Goal: Task Accomplishment & Management: Manage account settings

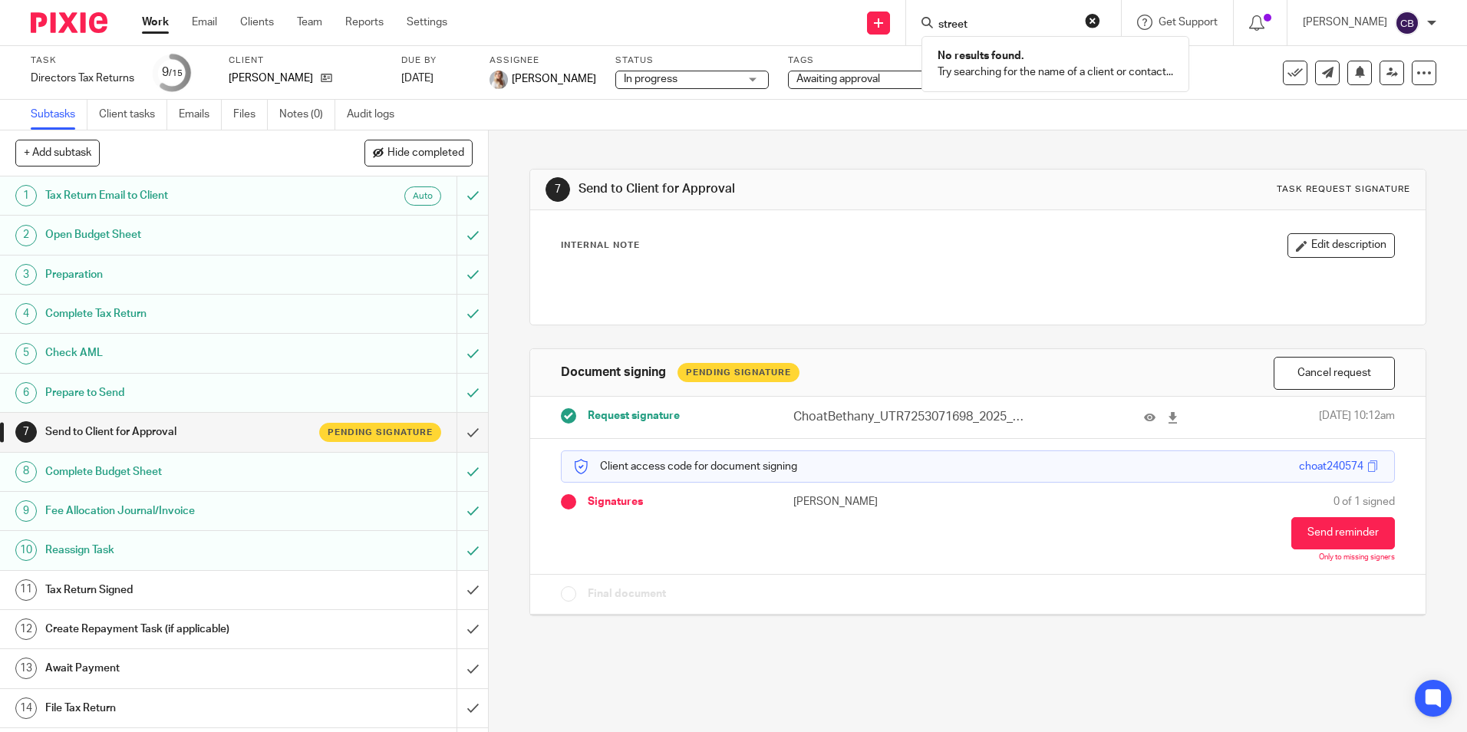
drag, startPoint x: 729, startPoint y: 682, endPoint x: 756, endPoint y: 688, distance: 28.3
click at [729, 682] on div "7 Send to Client for Approval Task request signature Internal Note Edit descrip…" at bounding box center [978, 430] width 978 height 601
drag, startPoint x: 761, startPoint y: 691, endPoint x: 784, endPoint y: 692, distance: 23.0
click at [769, 692] on div "7 Send to Client for Approval Task request signature Internal Note Edit descrip…" at bounding box center [978, 430] width 978 height 601
click at [680, 638] on div "7 Send to Client for Approval Task request signature Internal Note Edit descrip…" at bounding box center [978, 430] width 978 height 601
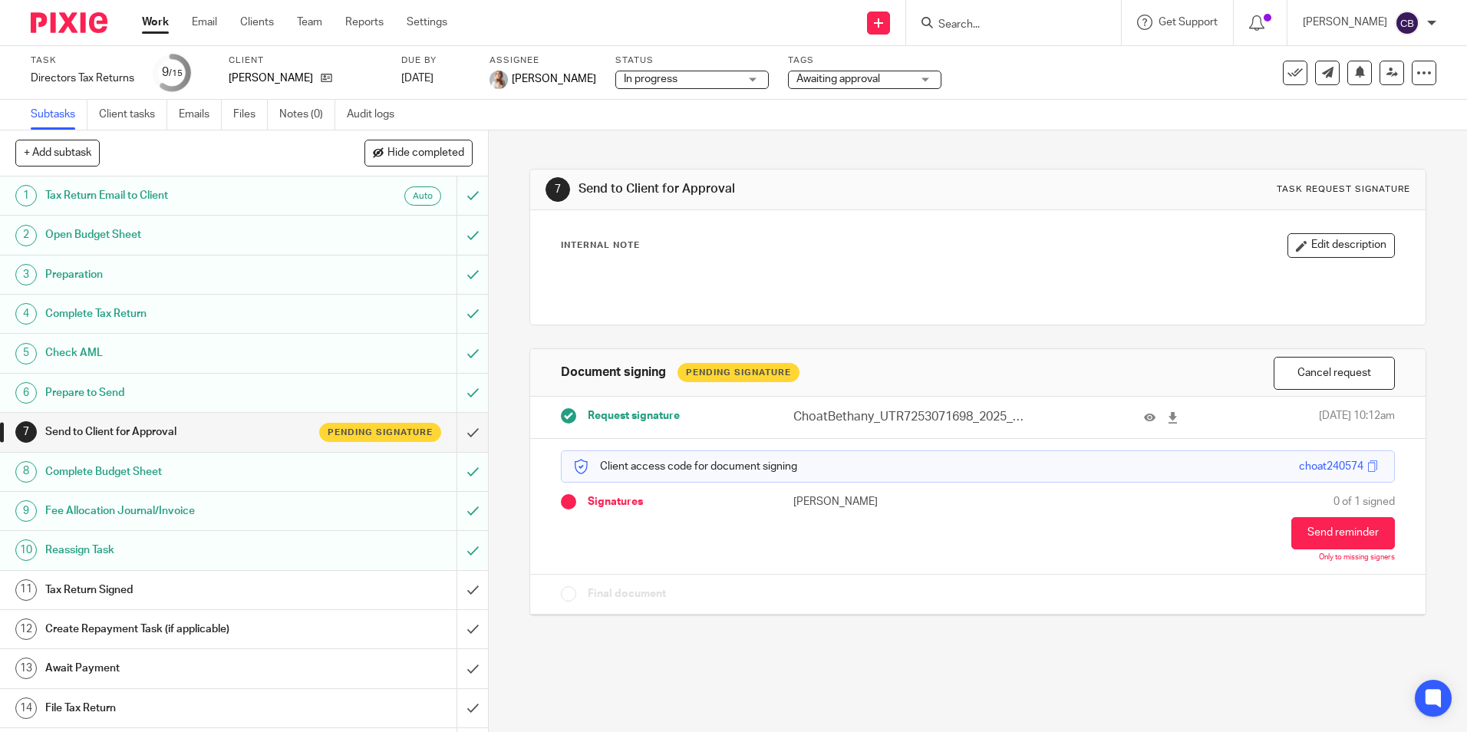
drag, startPoint x: 981, startPoint y: 647, endPoint x: 960, endPoint y: 676, distance: 35.6
click at [981, 649] on div "7 Send to Client for Approval Task request signature Internal Note Edit descrip…" at bounding box center [978, 430] width 978 height 601
click at [960, 677] on div "7 Send to Client for Approval Task request signature Internal Note Edit descrip…" at bounding box center [978, 430] width 978 height 601
click at [159, 21] on link "Work" at bounding box center [155, 22] width 27 height 15
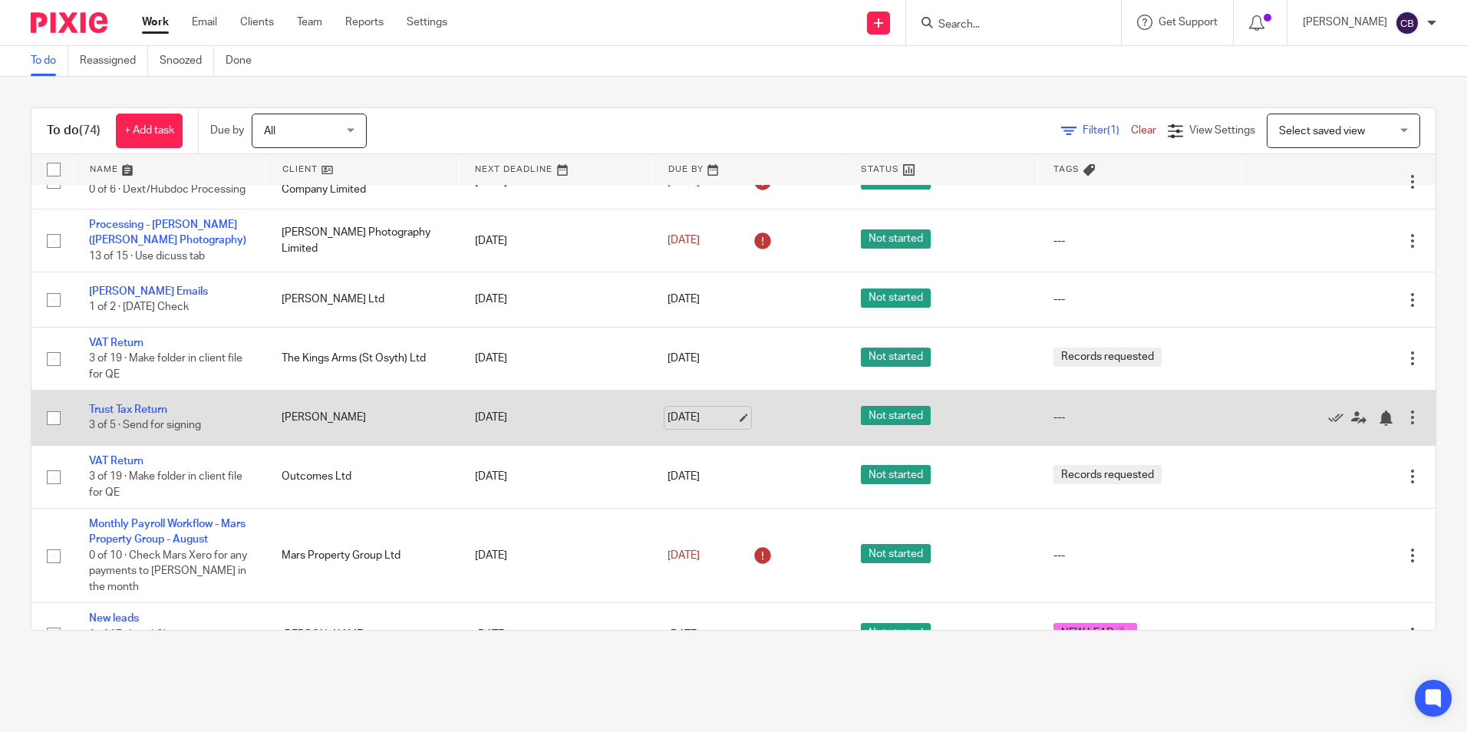
scroll to position [1687, 0]
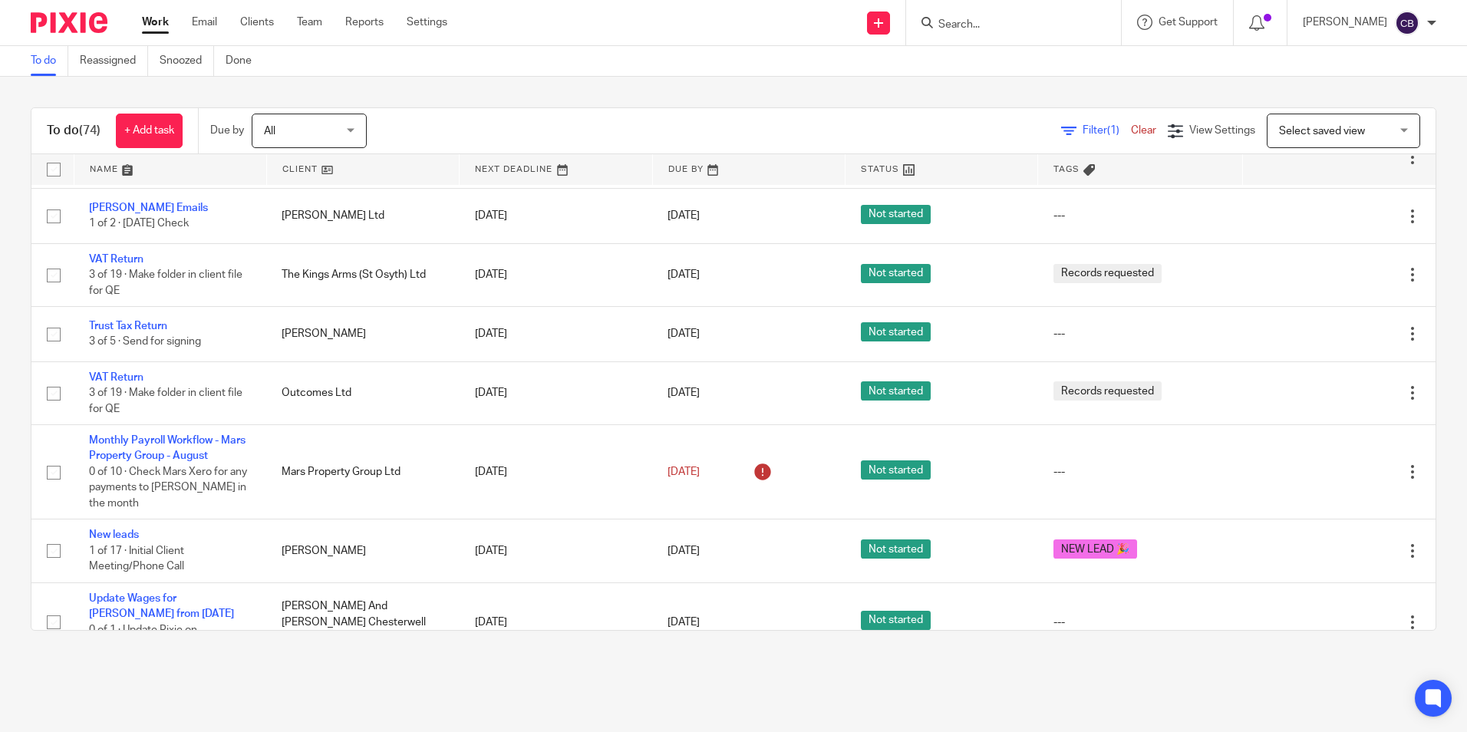
drag, startPoint x: 762, startPoint y: 77, endPoint x: 749, endPoint y: 77, distance: 13.0
click at [760, 76] on main "To do Reassigned Snoozed Done To do (74) + Add task Due by All All Today Tomorr…" at bounding box center [733, 366] width 1467 height 732
click at [749, 77] on div "To do (74) + Add task Due by All All Today Tomorrow This week Next week This mo…" at bounding box center [733, 369] width 1467 height 584
click at [1061, 134] on icon at bounding box center [1068, 130] width 15 height 15
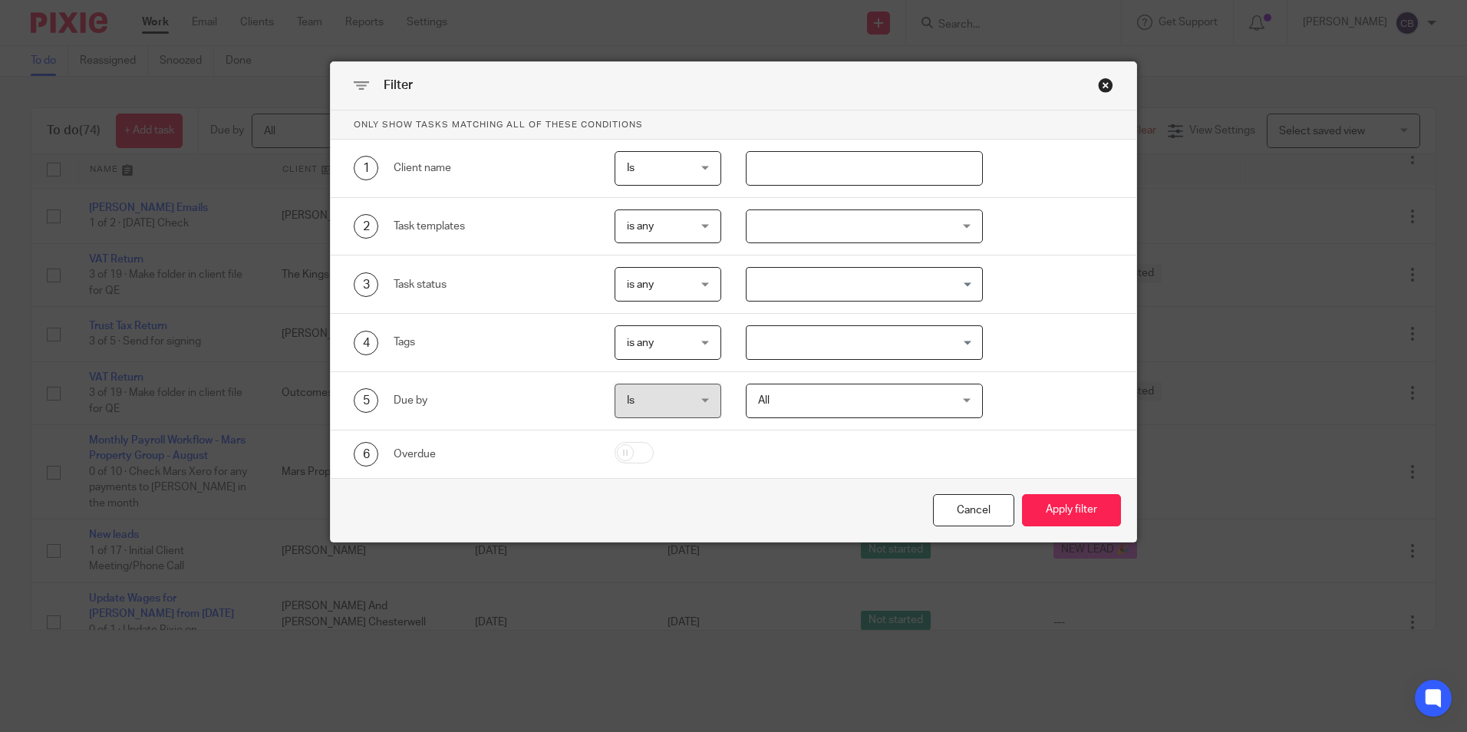
drag, startPoint x: 795, startPoint y: 162, endPoint x: 804, endPoint y: 179, distance: 19.2
click at [795, 162] on input "text" at bounding box center [864, 168] width 237 height 35
click at [769, 237] on div at bounding box center [864, 226] width 237 height 35
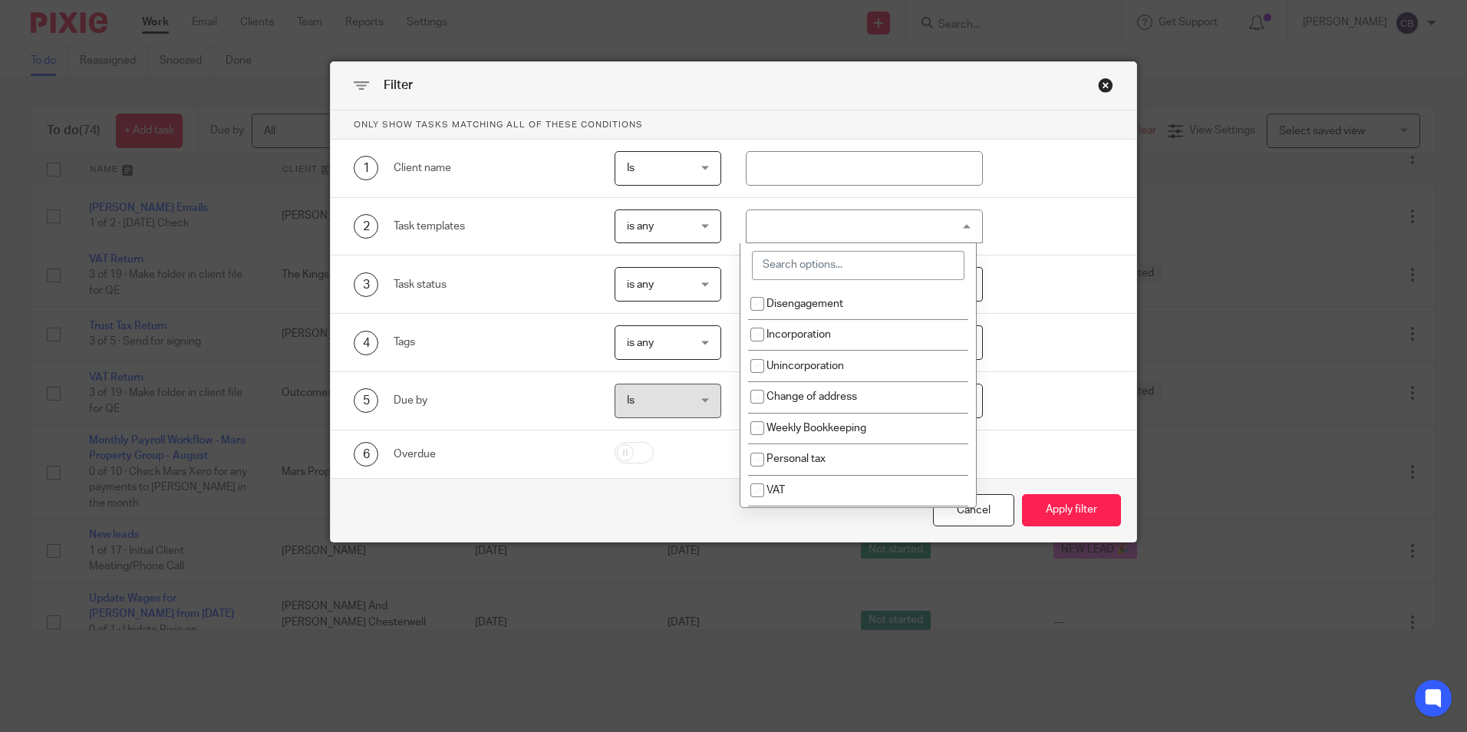
click at [790, 273] on input "search" at bounding box center [858, 265] width 212 height 29
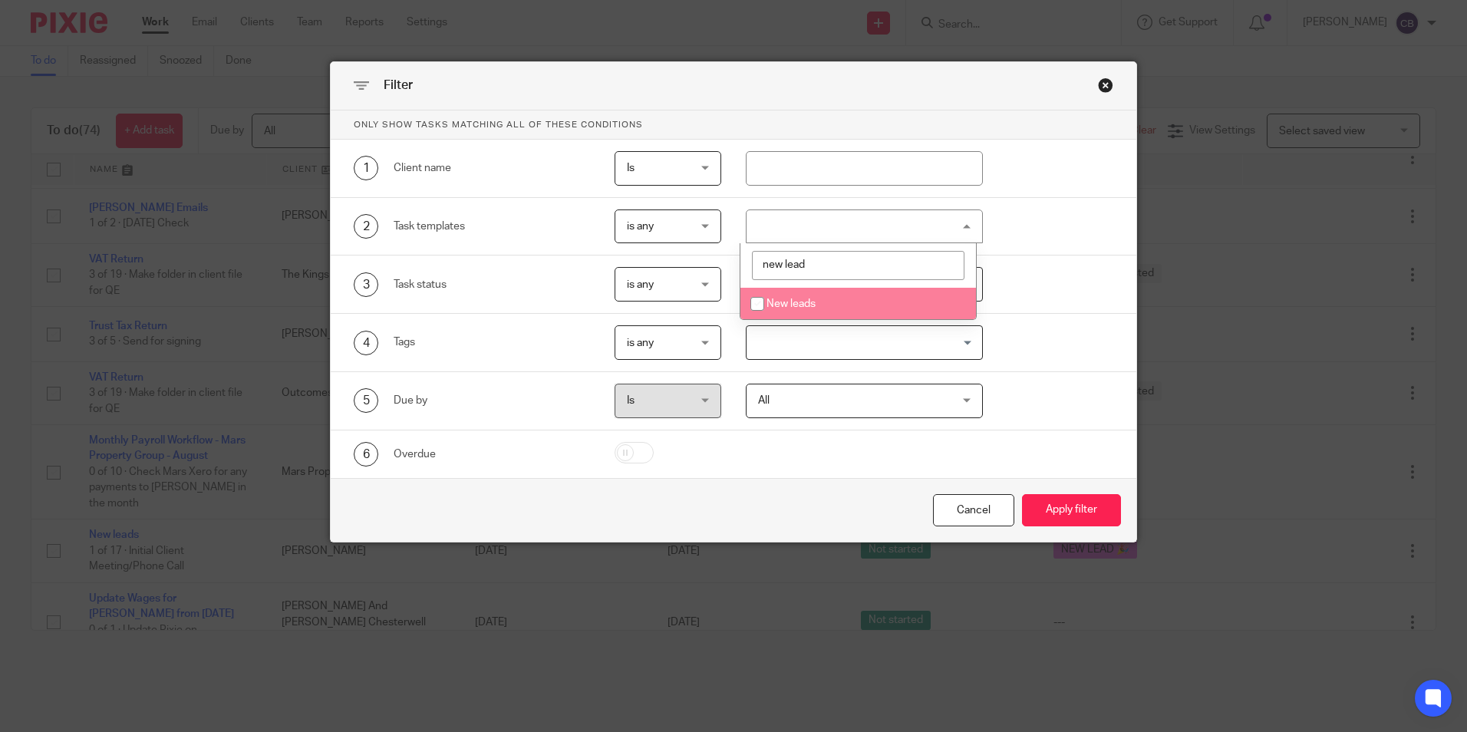
type input "new lead"
drag, startPoint x: 799, startPoint y: 293, endPoint x: 917, endPoint y: 400, distance: 159.1
click at [805, 293] on li "New leads" at bounding box center [857, 303] width 235 height 31
checkbox input "true"
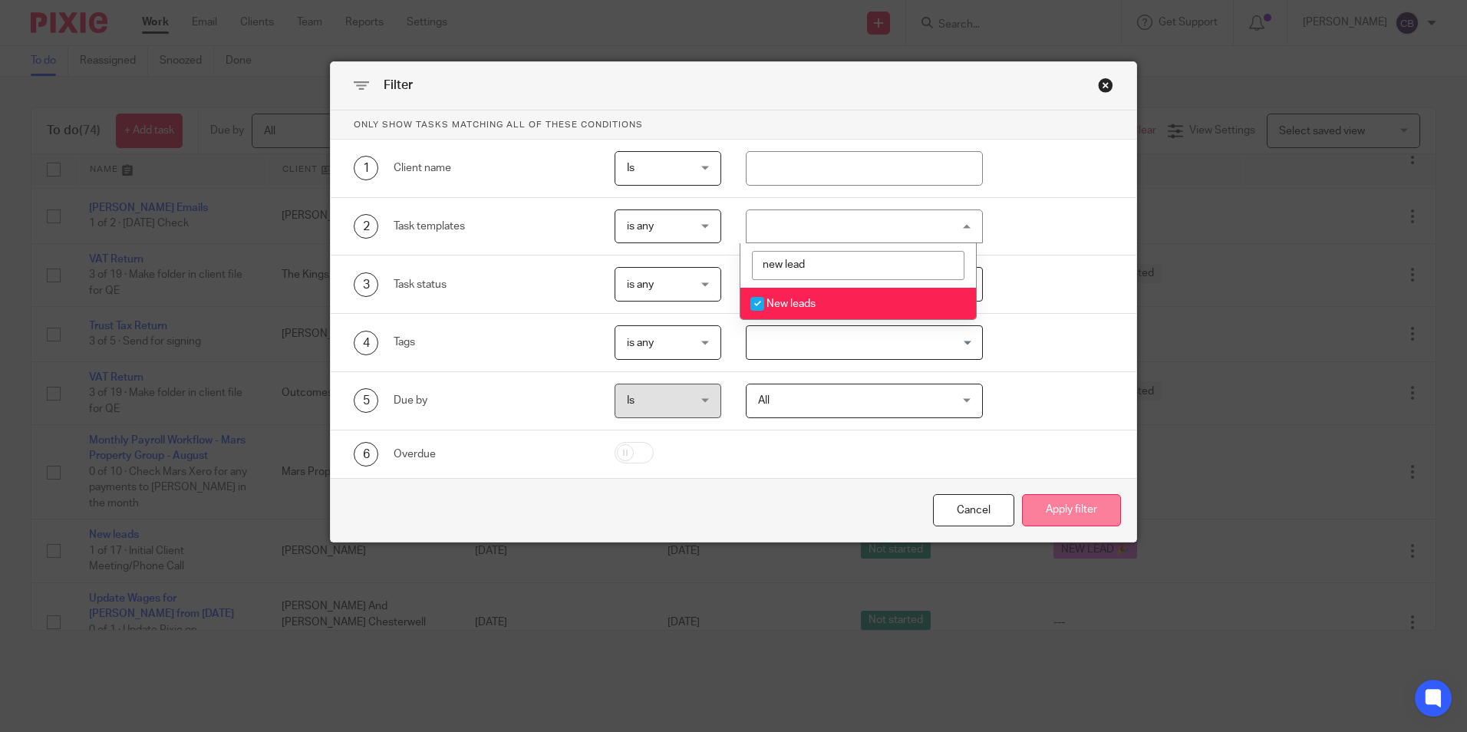
click at [1072, 499] on button "Apply filter" at bounding box center [1071, 510] width 99 height 33
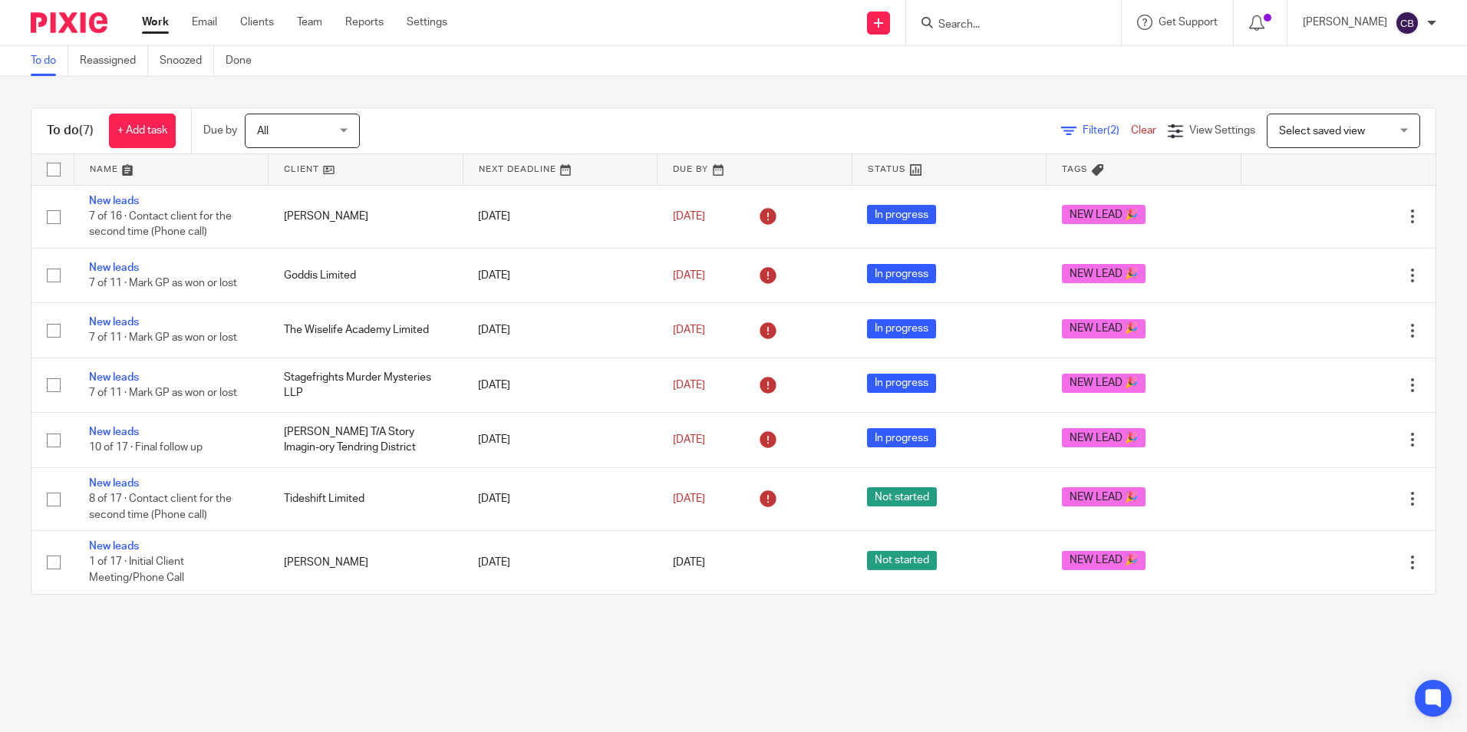
drag, startPoint x: 656, startPoint y: 630, endPoint x: 643, endPoint y: 630, distance: 13.0
click at [653, 630] on main "To do Reassigned Snoozed Done To do (7) + Add task Due by All All Today Tomorro…" at bounding box center [733, 366] width 1467 height 732
click at [624, 629] on main "To do Reassigned Snoozed Done To do (7) + Add task Due by All All Today Tomorro…" at bounding box center [733, 366] width 1467 height 732
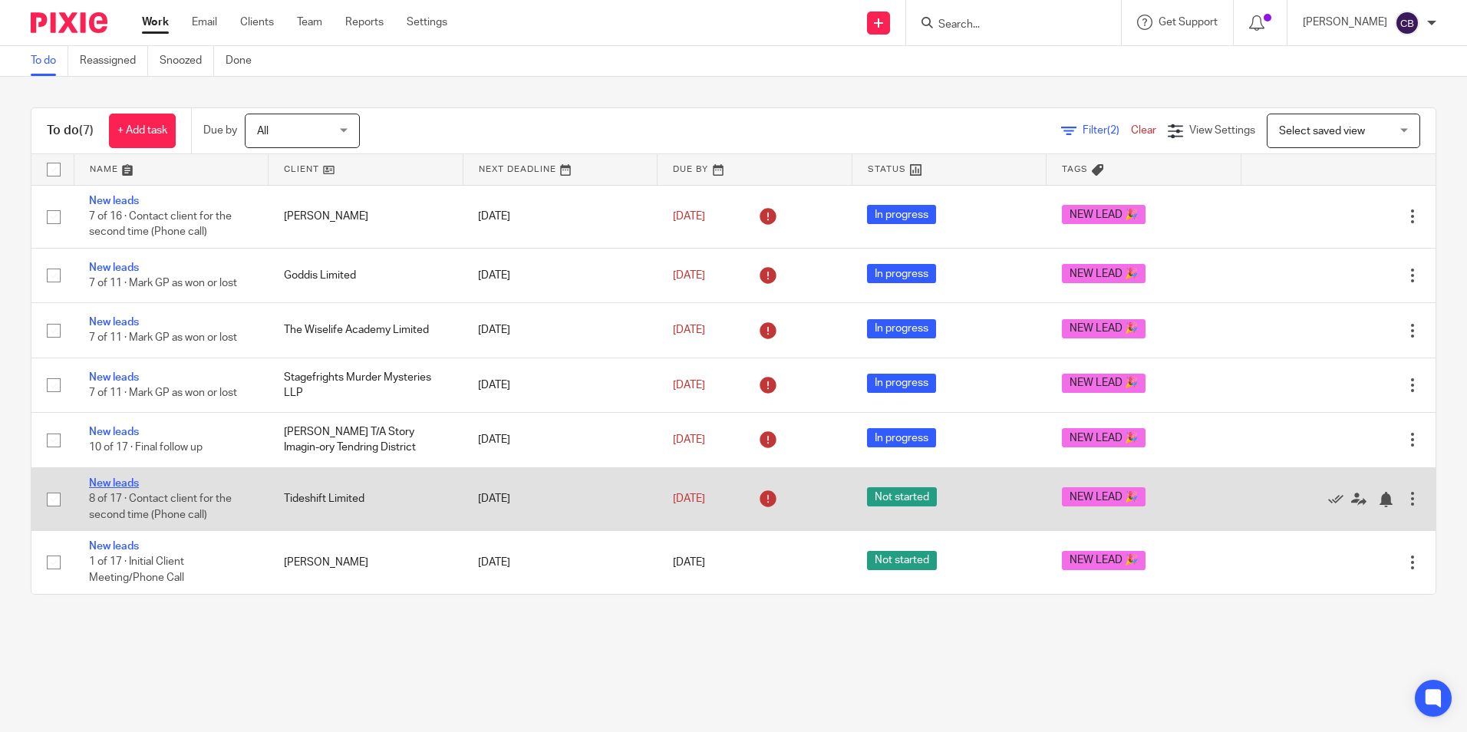
click at [130, 483] on link "New leads" at bounding box center [114, 483] width 50 height 11
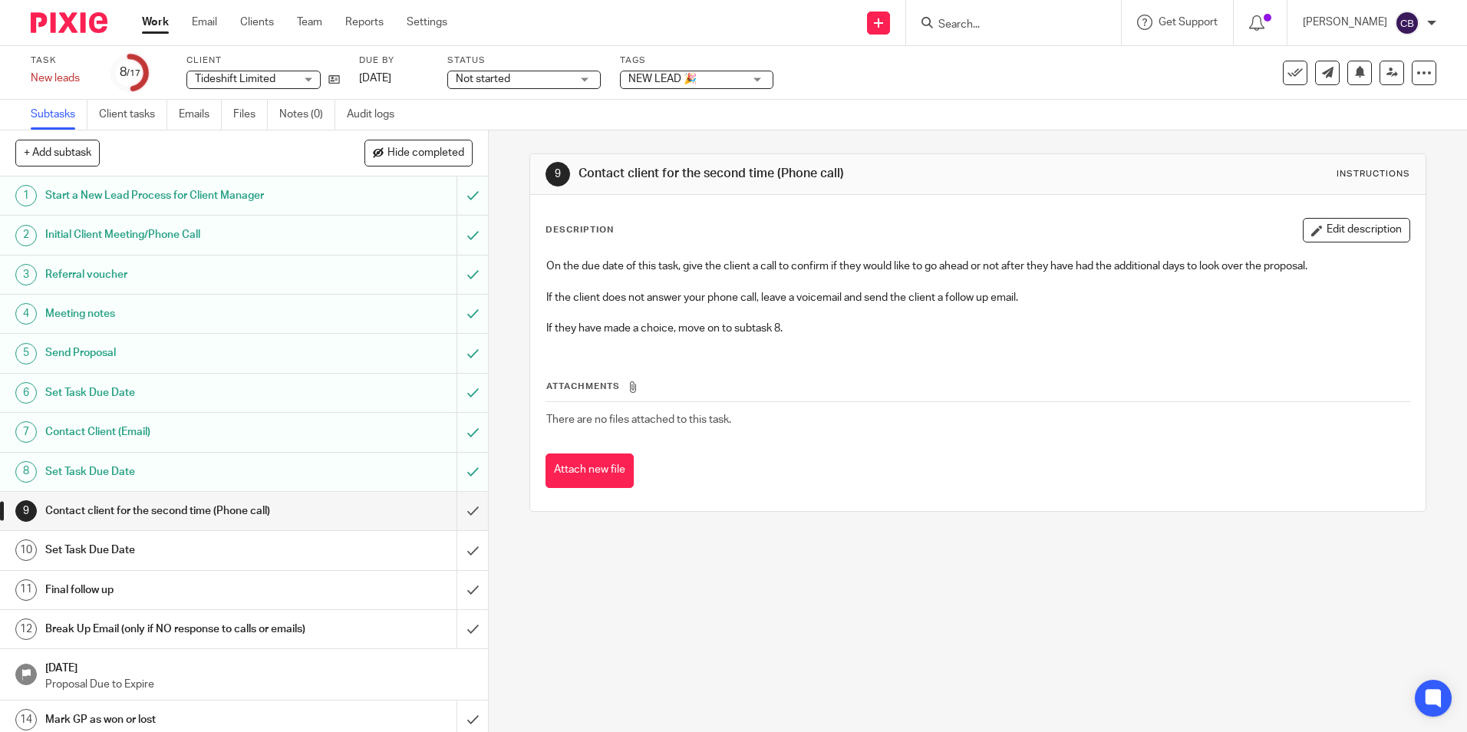
drag, startPoint x: 740, startPoint y: 333, endPoint x: 898, endPoint y: 205, distance: 203.4
click at [740, 333] on p "If they have made a choice, move on to subtask 8." at bounding box center [977, 328] width 862 height 15
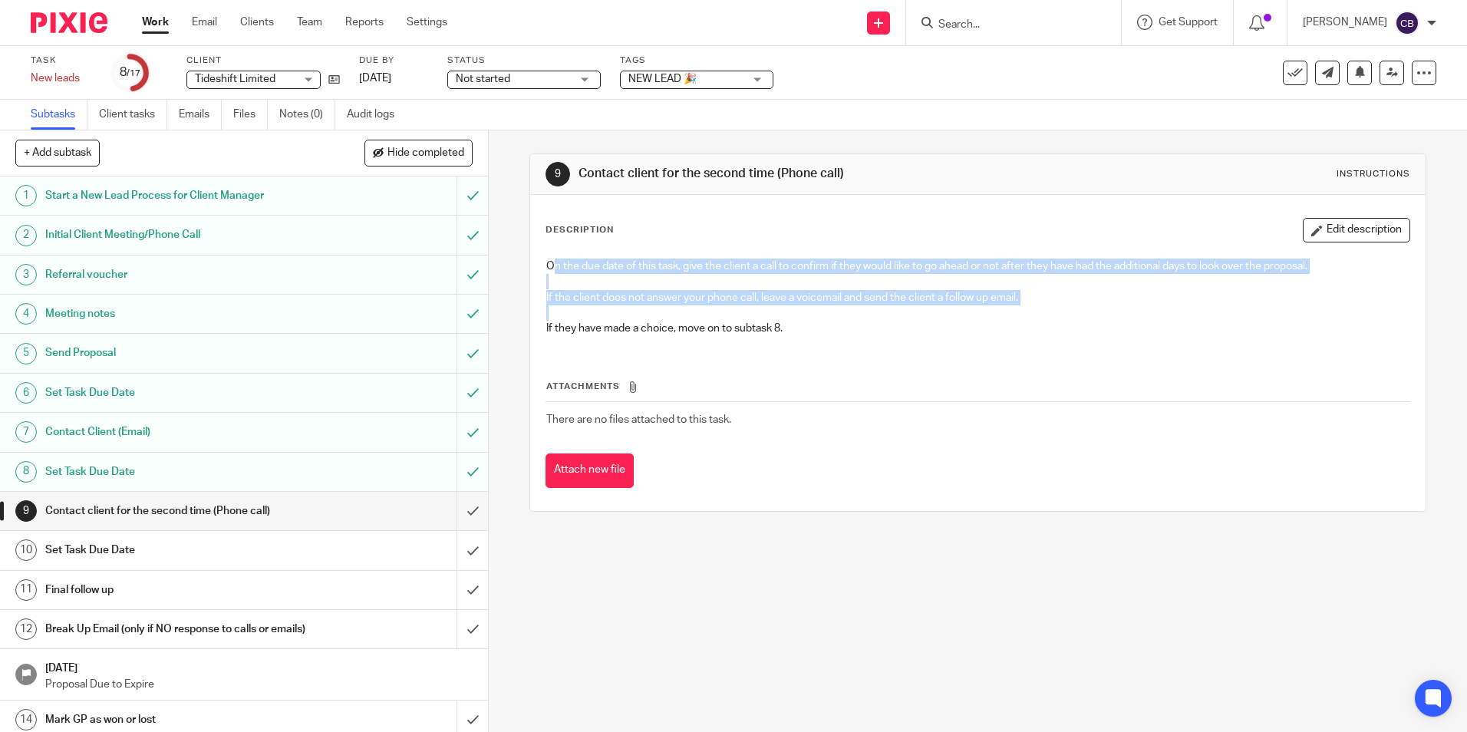
drag, startPoint x: 553, startPoint y: 255, endPoint x: 910, endPoint y: 326, distance: 364.3
click at [946, 319] on div "On the due date of this task, give the client a call to confirm if they would l…" at bounding box center [976, 299] width 877 height 97
click at [875, 328] on p "If they have made a choice, move on to subtask 8." at bounding box center [977, 328] width 862 height 15
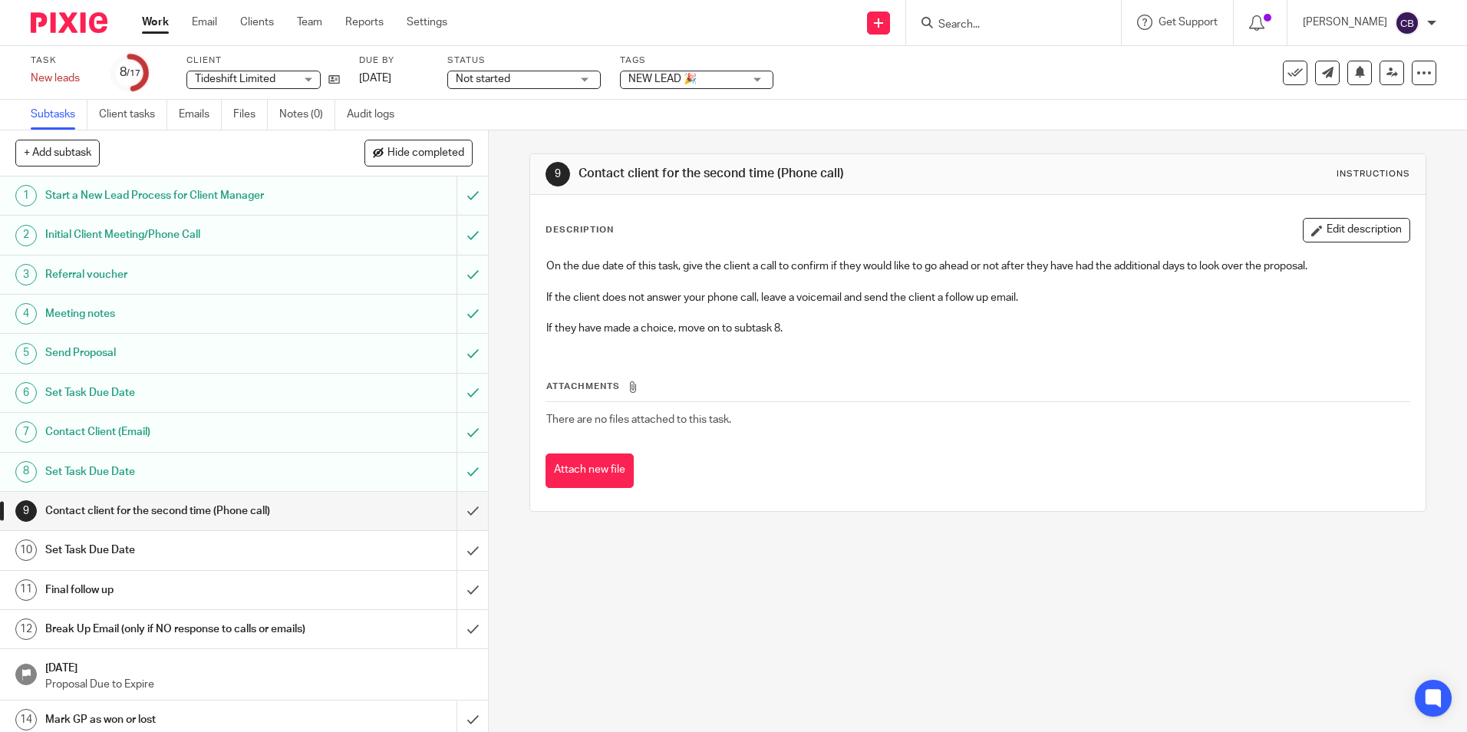
drag, startPoint x: 871, startPoint y: 325, endPoint x: 993, endPoint y: 33, distance: 317.0
click at [871, 314] on div "On the due date of this task, give the client a call to confirm if they would l…" at bounding box center [976, 299] width 877 height 97
click at [464, 504] on input "submit" at bounding box center [244, 511] width 488 height 38
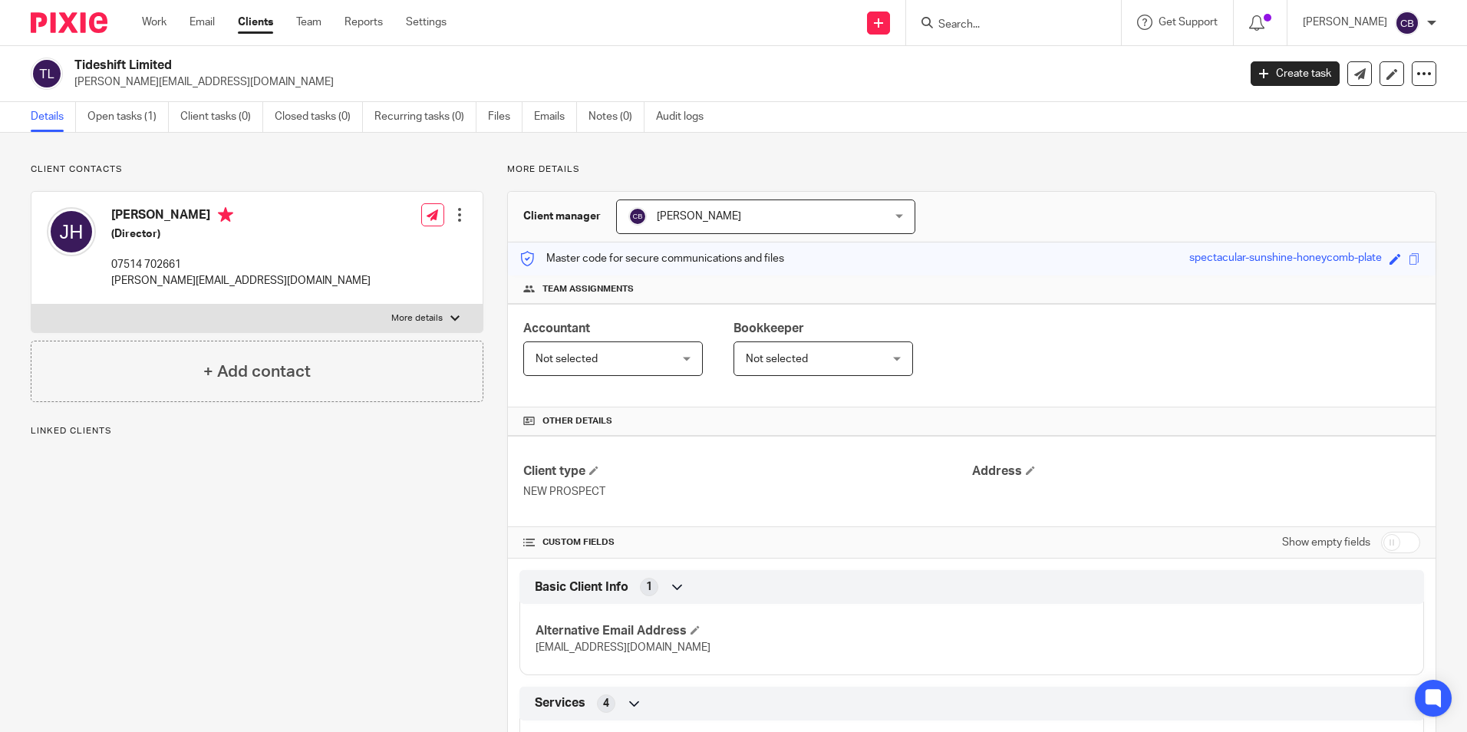
drag, startPoint x: 436, startPoint y: 479, endPoint x: 637, endPoint y: 424, distance: 207.7
click at [440, 478] on div "Client contacts [PERSON_NAME] (Director) 07514 702661 [PERSON_NAME][EMAIL_ADDRE…" at bounding box center [245, 654] width 476 height 983
click at [1208, 357] on div "Accountant Not selected Not selected Not selected [PERSON_NAME] [PERSON_NAME] […" at bounding box center [971, 356] width 927 height 104
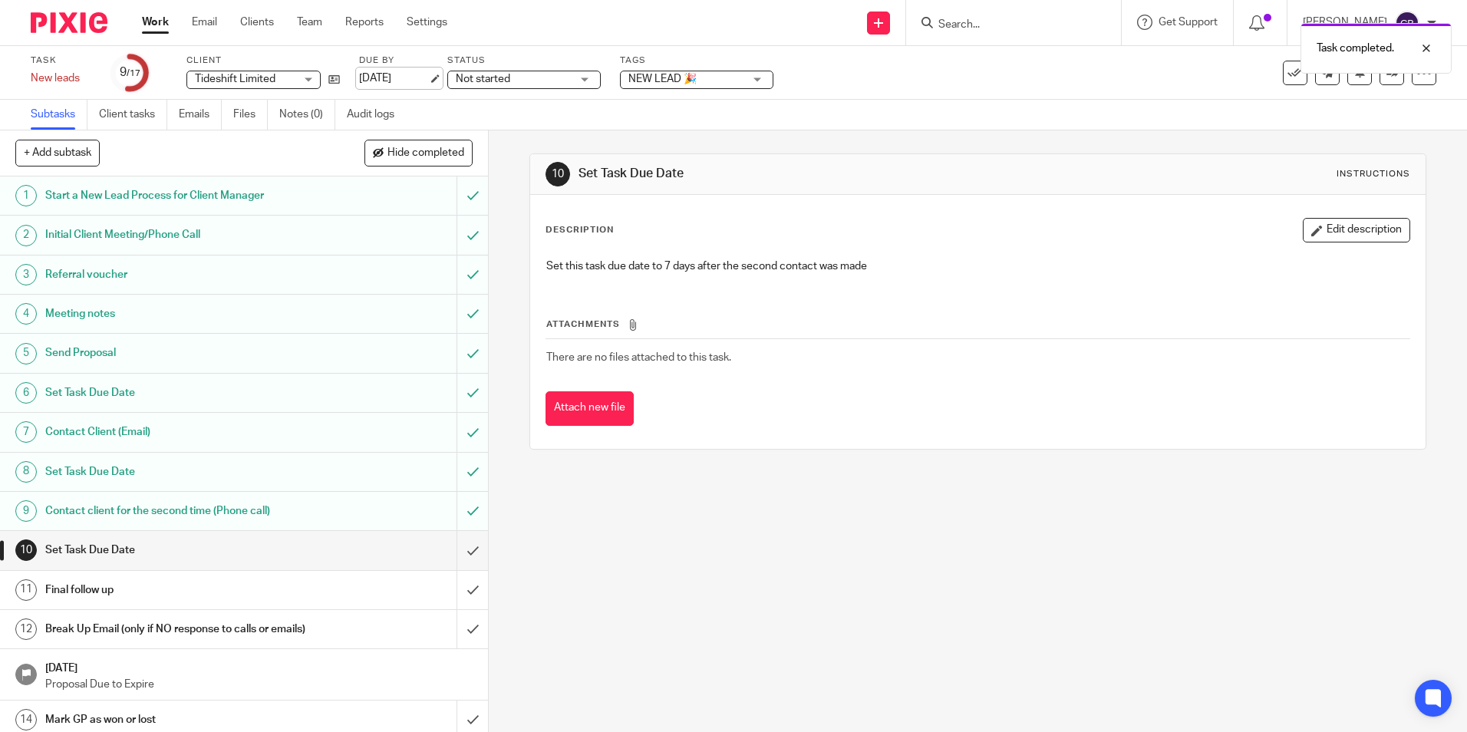
click at [423, 78] on link "26 Aug 2025" at bounding box center [393, 79] width 69 height 16
click at [615, 561] on div "10 Set Task Due Date Instructions Description Edit description Set this task du…" at bounding box center [978, 430] width 978 height 601
click at [449, 552] on input "submit" at bounding box center [244, 550] width 488 height 38
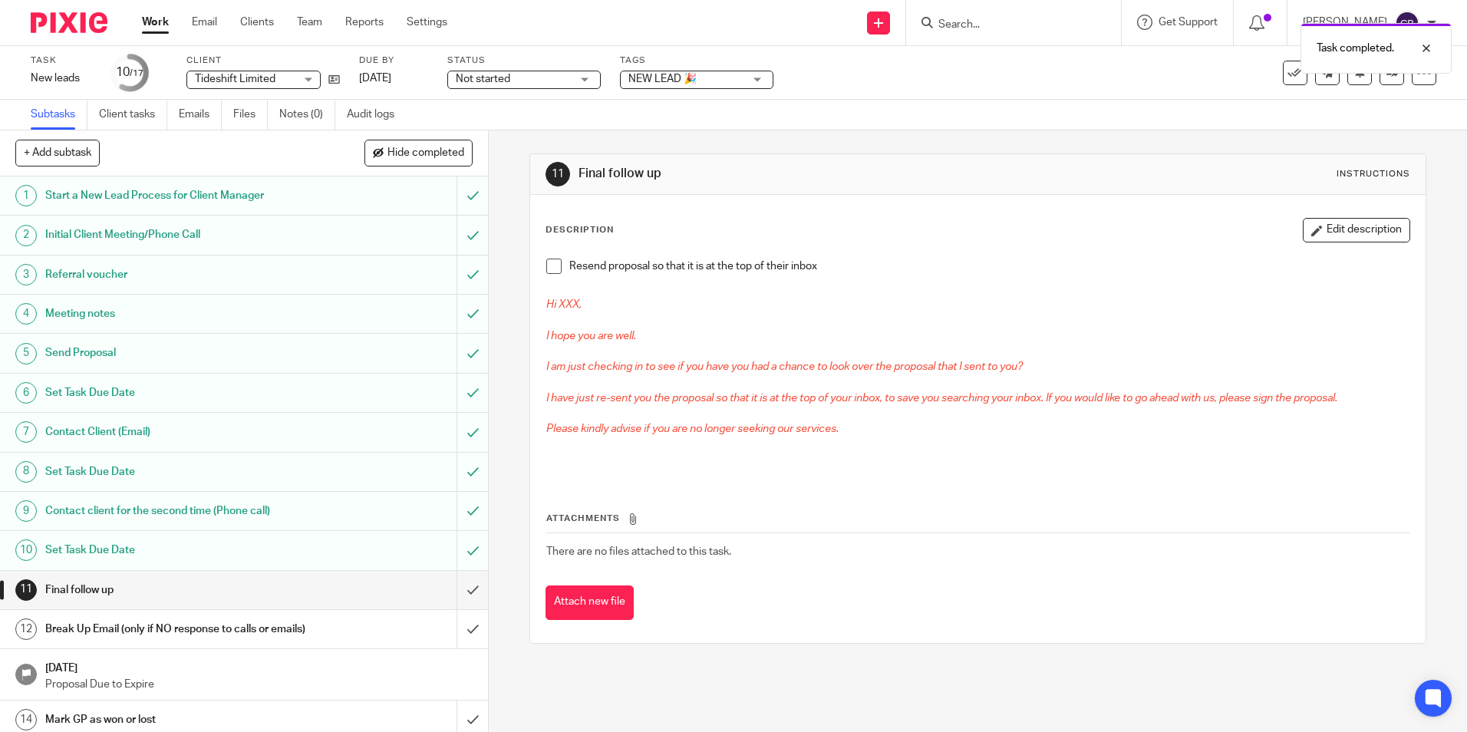
click at [657, 319] on p at bounding box center [977, 320] width 862 height 15
click at [665, 360] on p "I am just checking in to see if you have you had a chance to look over the prop…" at bounding box center [977, 366] width 862 height 15
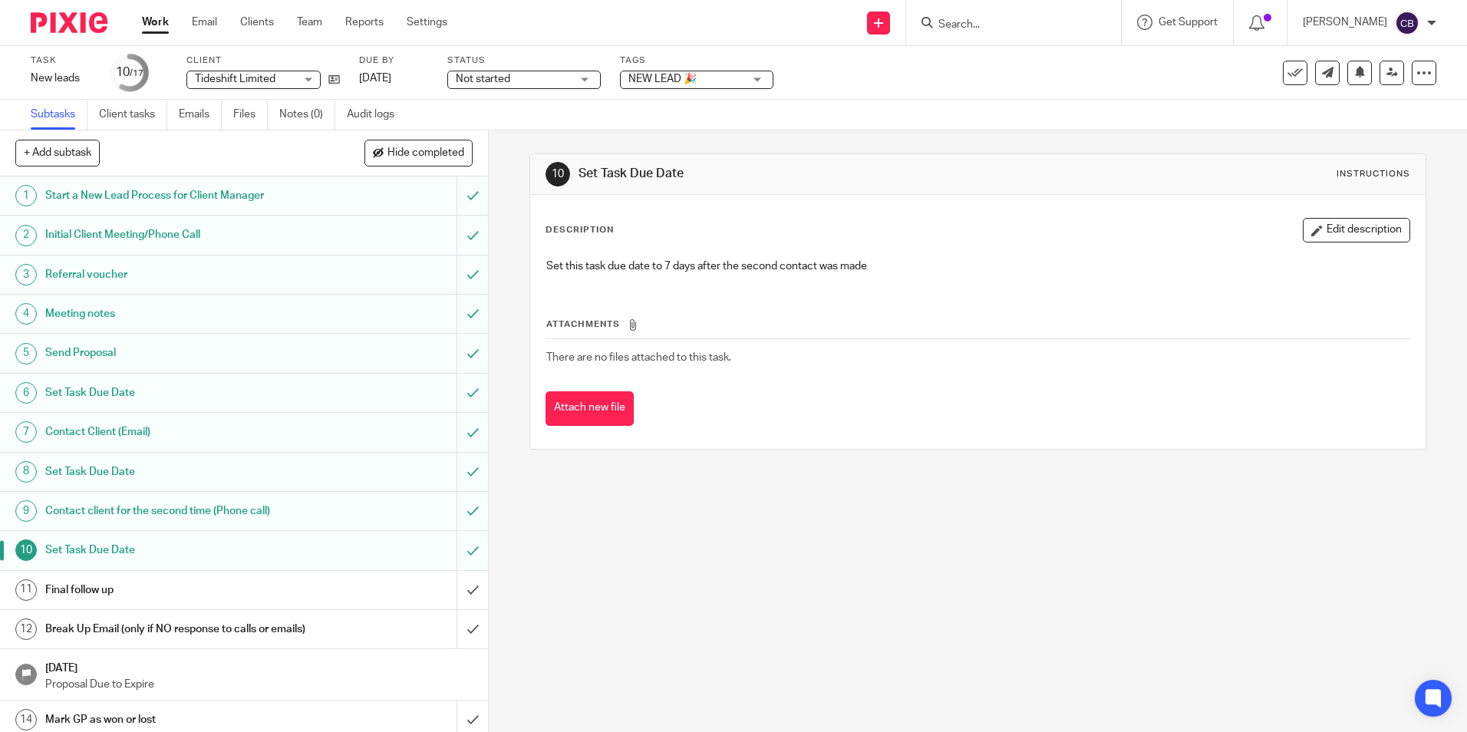
click at [143, 24] on div "Work Email Clients Team Reports Settings Work Email Clients Team Reports Settin…" at bounding box center [299, 22] width 344 height 45
click at [154, 23] on link "Work" at bounding box center [155, 22] width 27 height 15
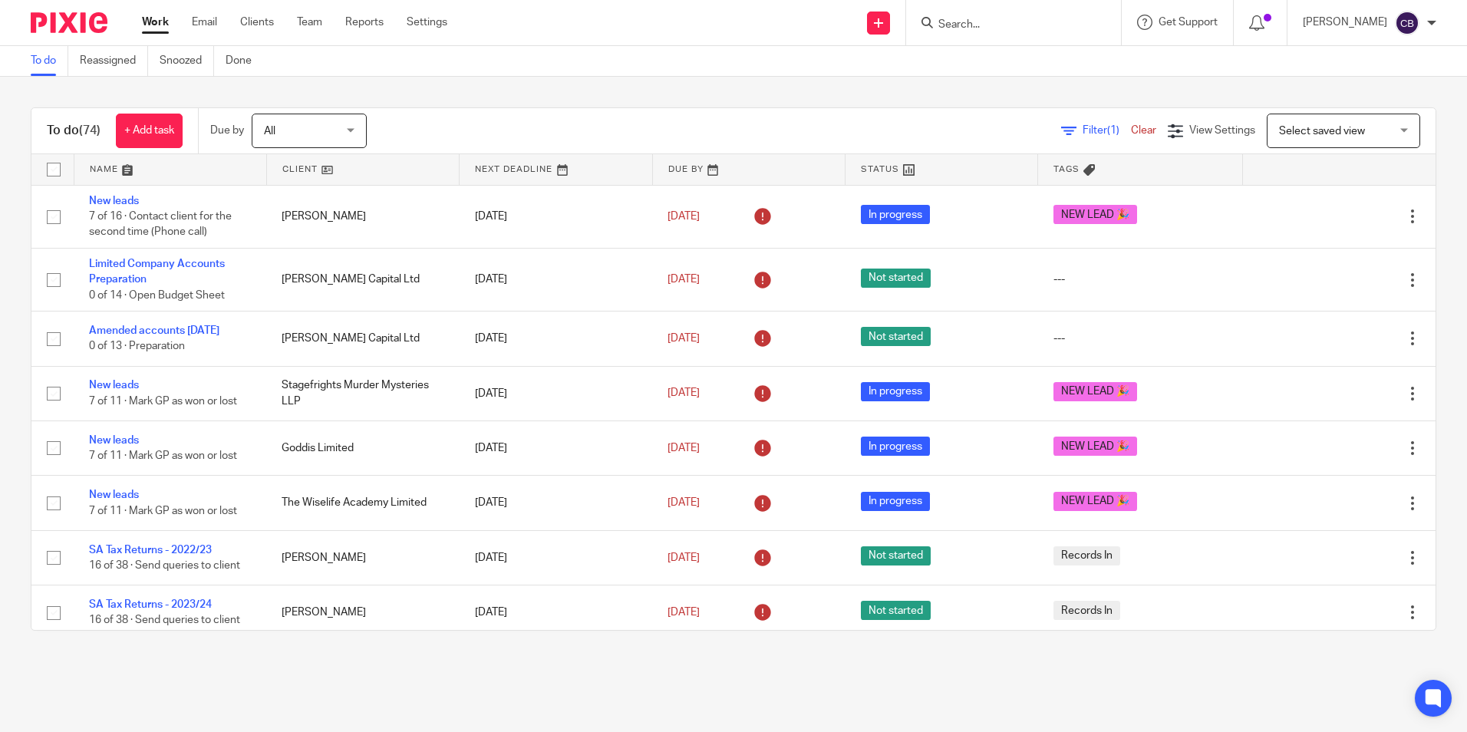
click at [1082, 134] on span "Filter (1)" at bounding box center [1106, 130] width 48 height 11
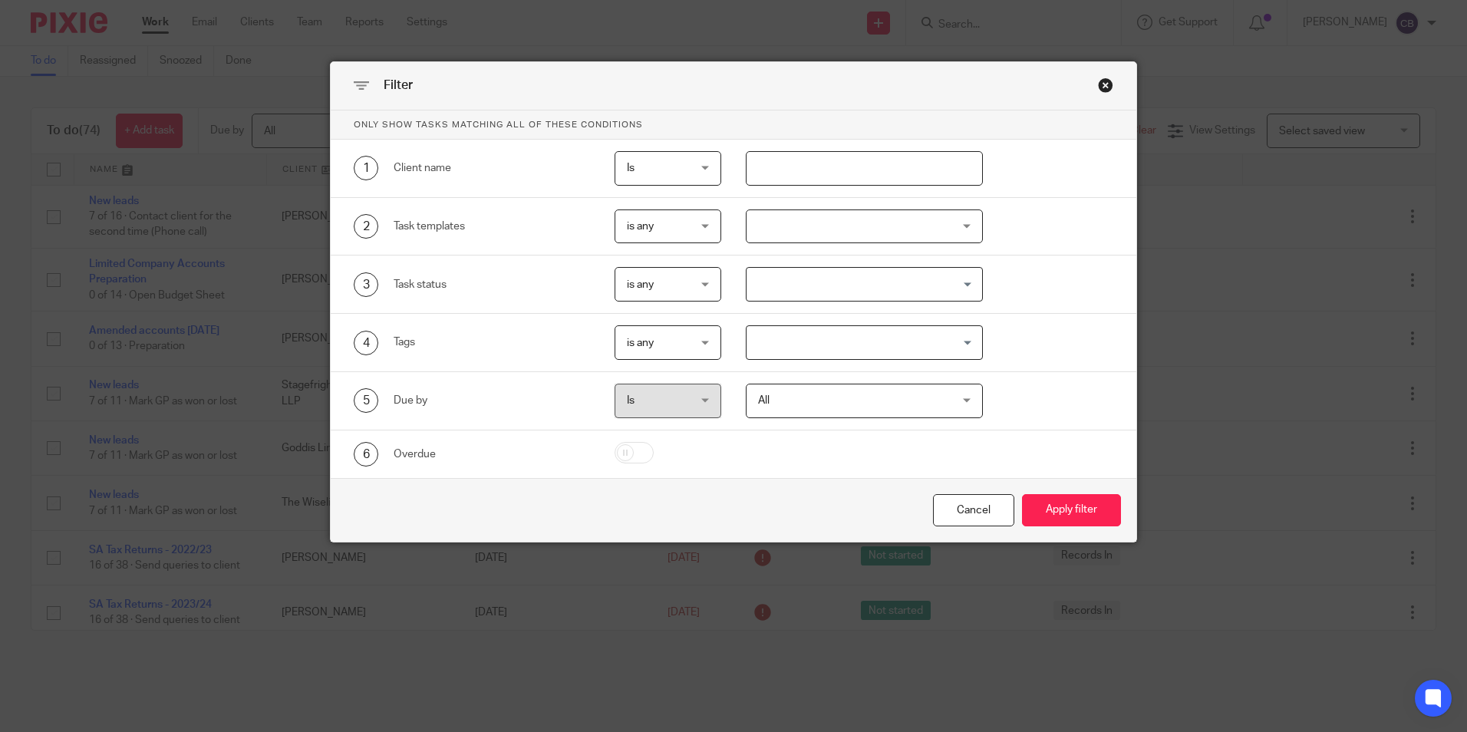
click at [838, 175] on input "text" at bounding box center [864, 168] width 237 height 35
type input "the hoy"
click at [1022, 494] on button "Apply filter" at bounding box center [1071, 510] width 99 height 33
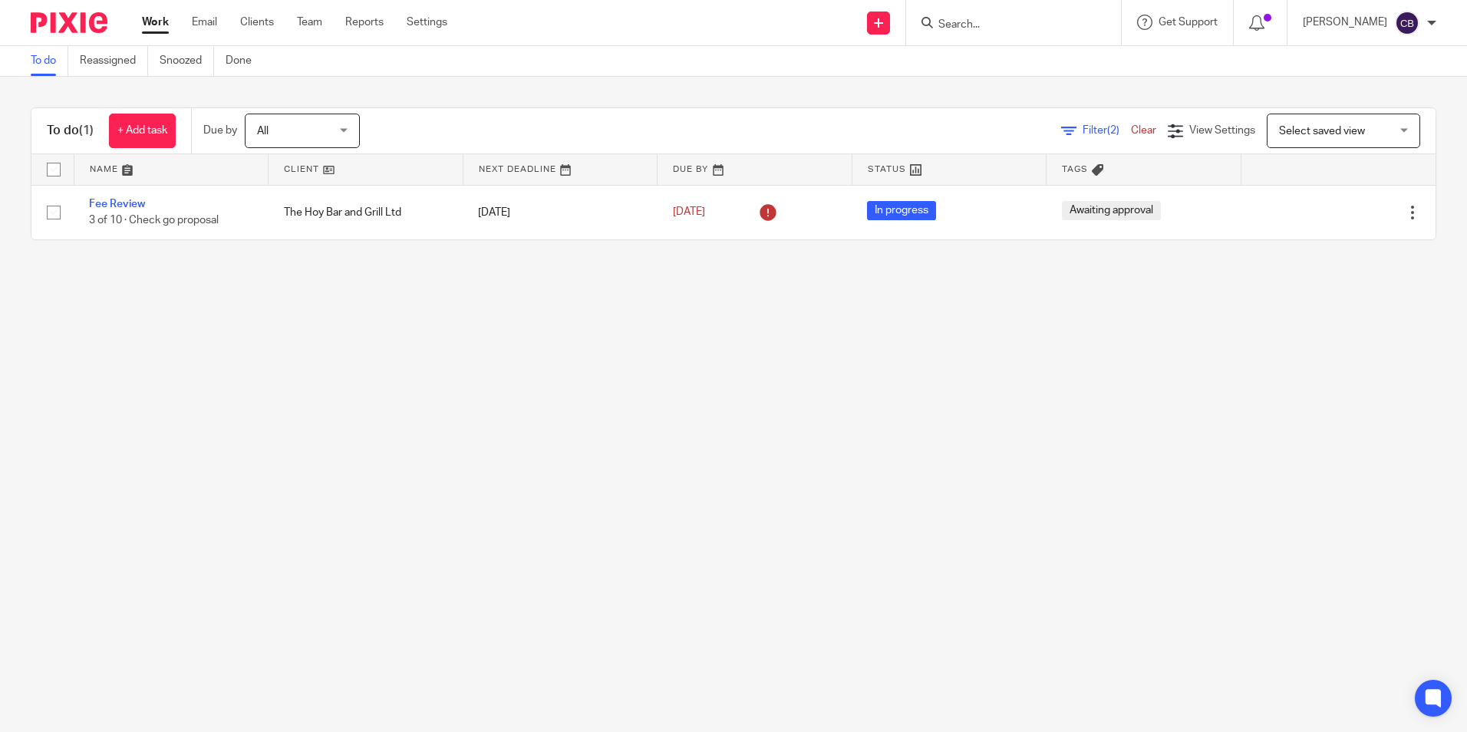
drag, startPoint x: 382, startPoint y: 302, endPoint x: 252, endPoint y: 263, distance: 136.1
click at [364, 288] on main "To do Reassigned Snoozed Done To do (1) + Add task Due by All All [DATE] [DATE]…" at bounding box center [733, 366] width 1467 height 732
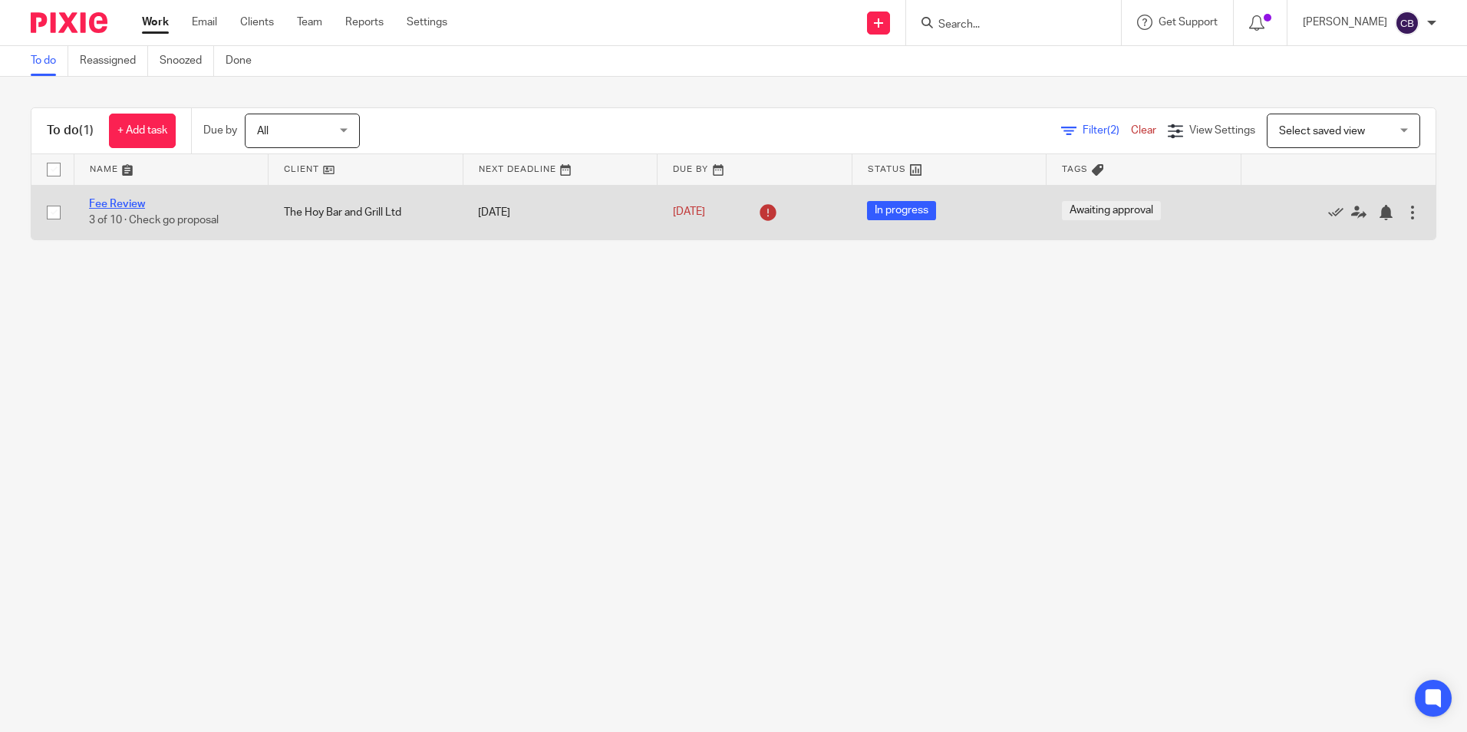
click at [117, 207] on link "Fee Review" at bounding box center [117, 204] width 56 height 11
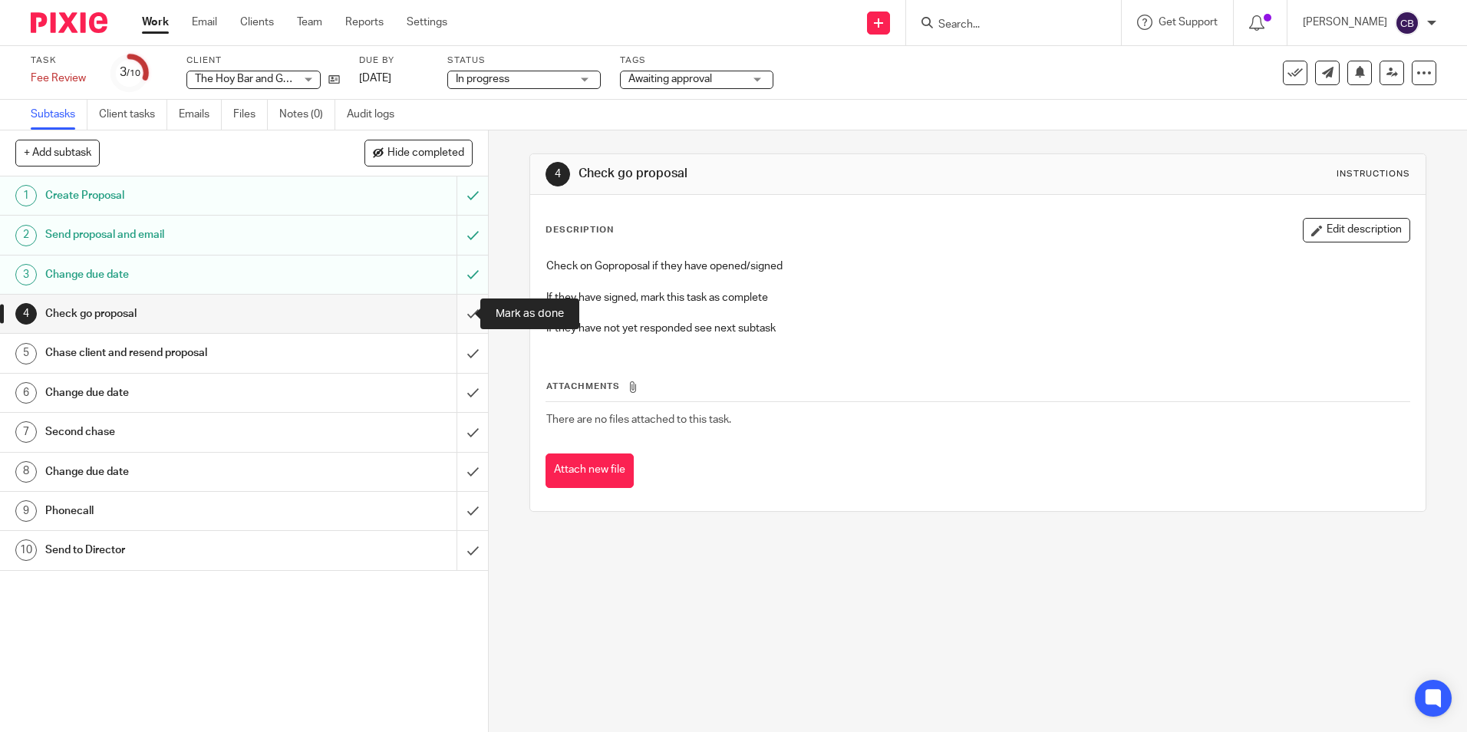
click at [453, 312] on input "submit" at bounding box center [244, 314] width 488 height 38
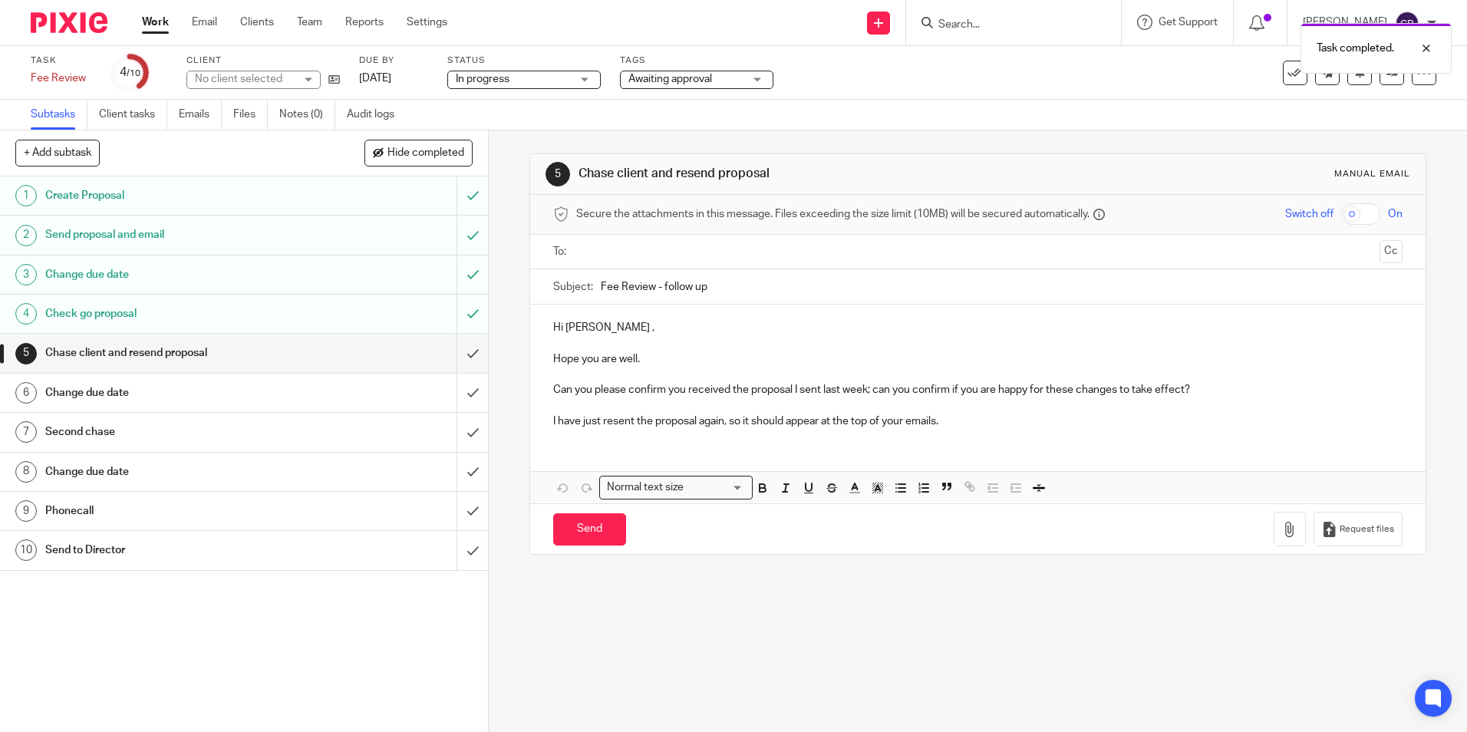
drag, startPoint x: 786, startPoint y: 385, endPoint x: 766, endPoint y: 392, distance: 21.1
click at [772, 390] on p "Can you please confirm you received the proposal I sent last week; can you conf…" at bounding box center [977, 389] width 848 height 15
drag, startPoint x: 732, startPoint y: 402, endPoint x: 754, endPoint y: 300, distance: 104.4
click at [731, 402] on p at bounding box center [977, 405] width 848 height 15
click at [604, 331] on p "Hi Dominie ," at bounding box center [977, 327] width 848 height 15
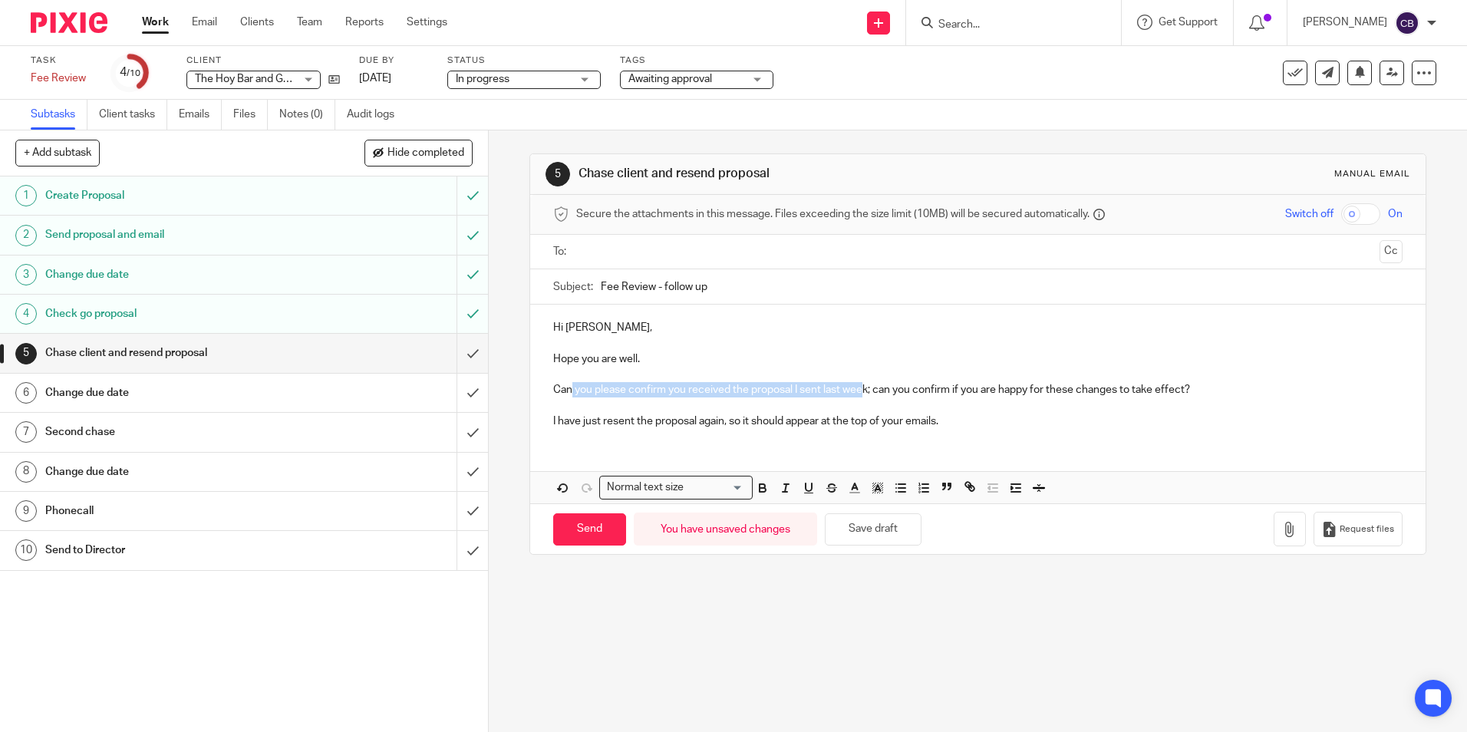
drag, startPoint x: 591, startPoint y: 393, endPoint x: 862, endPoint y: 393, distance: 271.5
click at [862, 393] on p "Can you please confirm you received the proposal I sent last week; can you conf…" at bounding box center [977, 389] width 848 height 15
click at [877, 393] on p "Can you please confirm you received the proposal I sent last week; can you conf…" at bounding box center [977, 389] width 848 height 15
drag, startPoint x: 863, startPoint y: 388, endPoint x: 821, endPoint y: 390, distance: 41.4
click at [821, 390] on p "Can you please confirm you received the proposal I sent last week; can you conf…" at bounding box center [977, 389] width 848 height 15
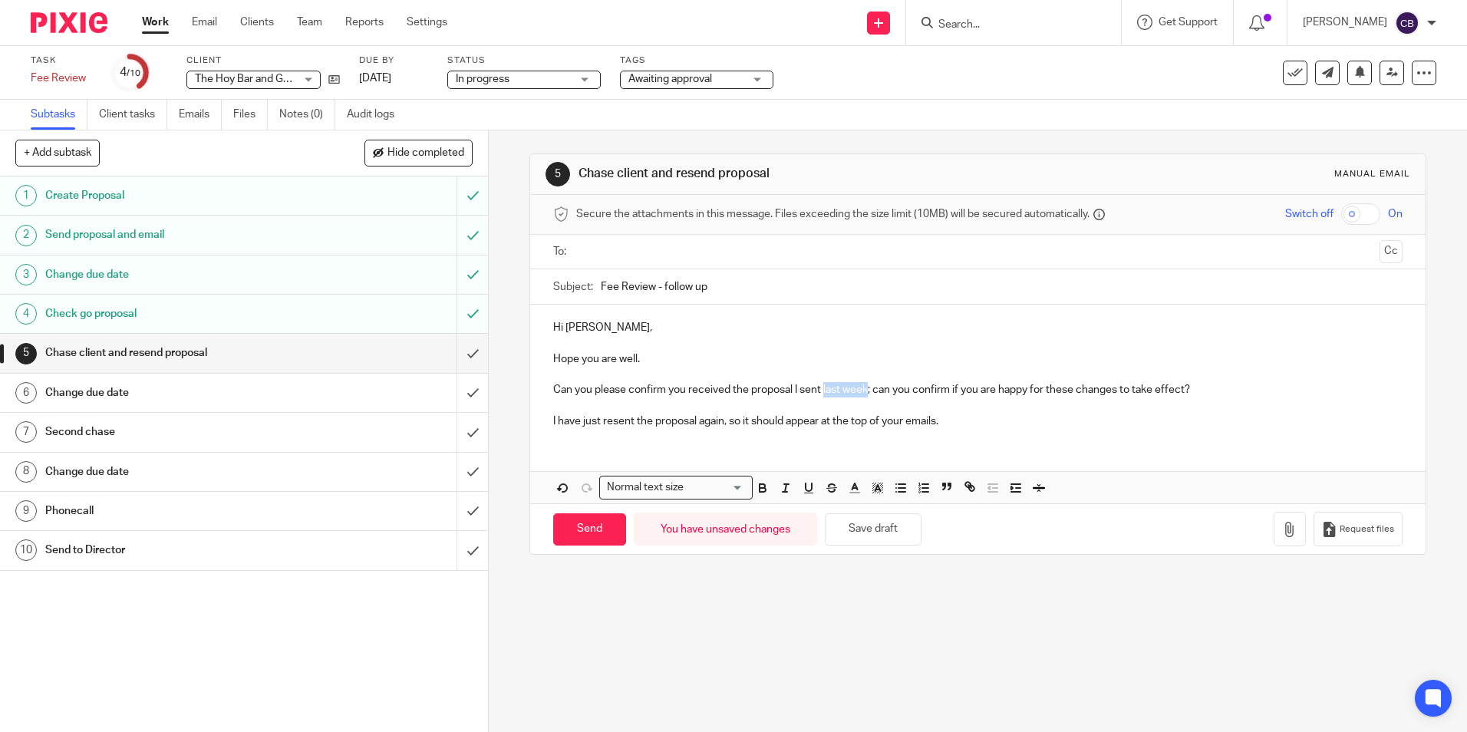
drag, startPoint x: 827, startPoint y: 396, endPoint x: 837, endPoint y: 393, distance: 10.4
click at [827, 395] on p "Can you please confirm you received the proposal I sent last week; can you conf…" at bounding box center [977, 389] width 848 height 15
drag, startPoint x: 584, startPoint y: 423, endPoint x: 963, endPoint y: 418, distance: 378.9
click at [963, 418] on p "I have just resent the proposal again, so it should appear at the top of your e…" at bounding box center [977, 420] width 848 height 15
click at [644, 343] on p at bounding box center [977, 342] width 848 height 15
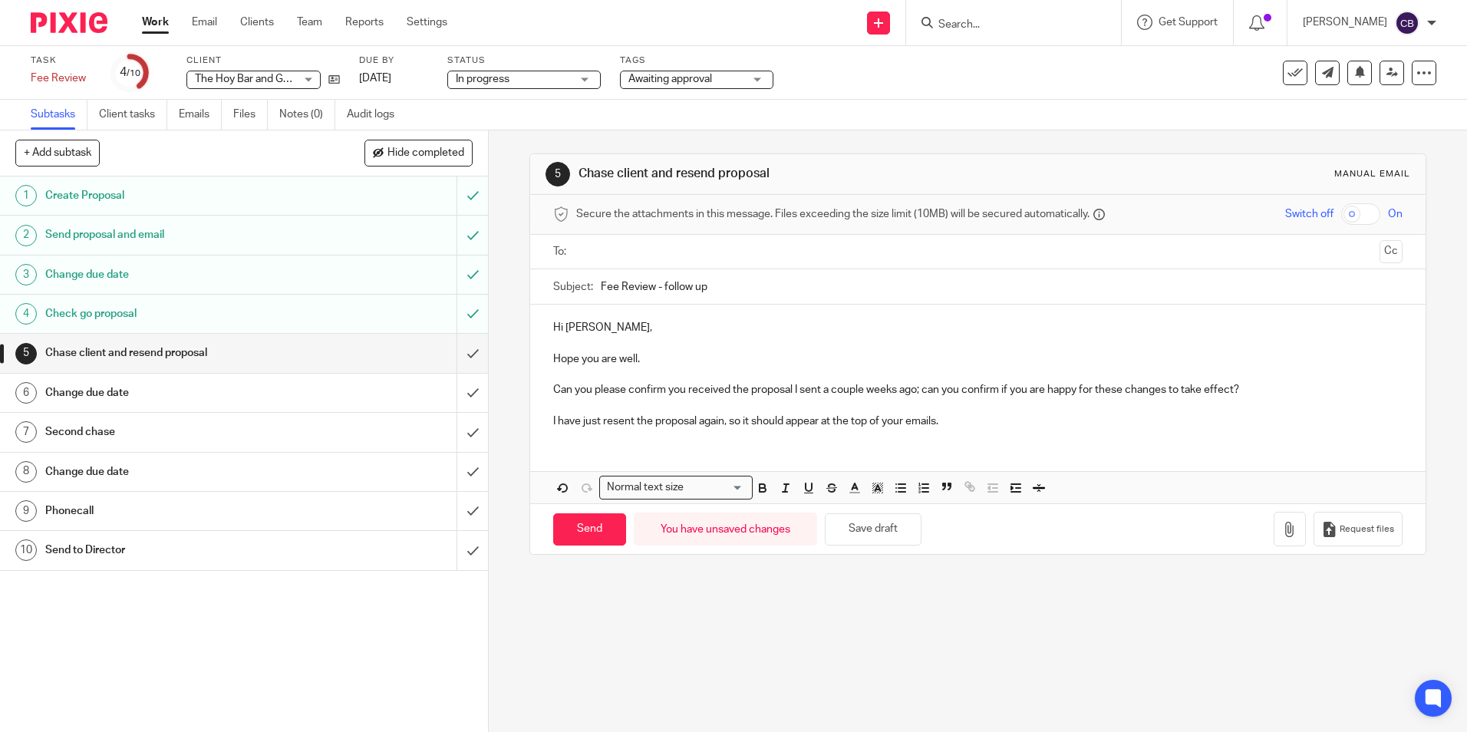
click at [553, 360] on p "Hope you are well." at bounding box center [977, 358] width 848 height 15
drag, startPoint x: 747, startPoint y: 377, endPoint x: 727, endPoint y: 388, distance: 22.6
click at [744, 379] on p at bounding box center [977, 374] width 848 height 15
click at [727, 390] on p "Can you please confirm you received the proposal I sent a couple weeks ago; can…" at bounding box center [977, 389] width 848 height 15
click at [972, 420] on p "I have just resent the proposal again, so it should appear at the top of your e…" at bounding box center [977, 420] width 848 height 15
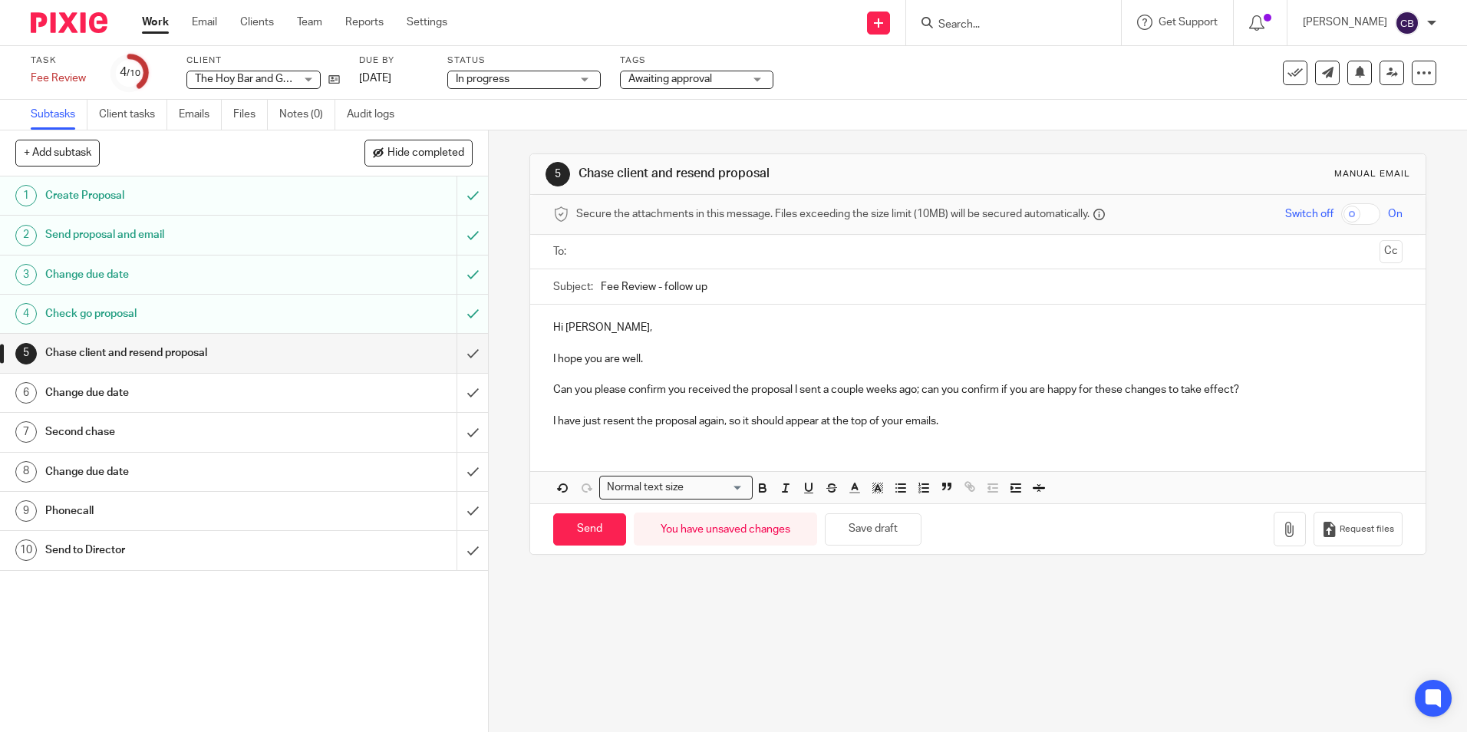
click at [664, 258] on input "text" at bounding box center [976, 252] width 791 height 18
drag, startPoint x: 805, startPoint y: 346, endPoint x: 755, endPoint y: 393, distance: 68.9
click at [805, 347] on p at bounding box center [977, 346] width 848 height 15
click at [601, 528] on input "Send" at bounding box center [589, 532] width 73 height 33
type input "Sent"
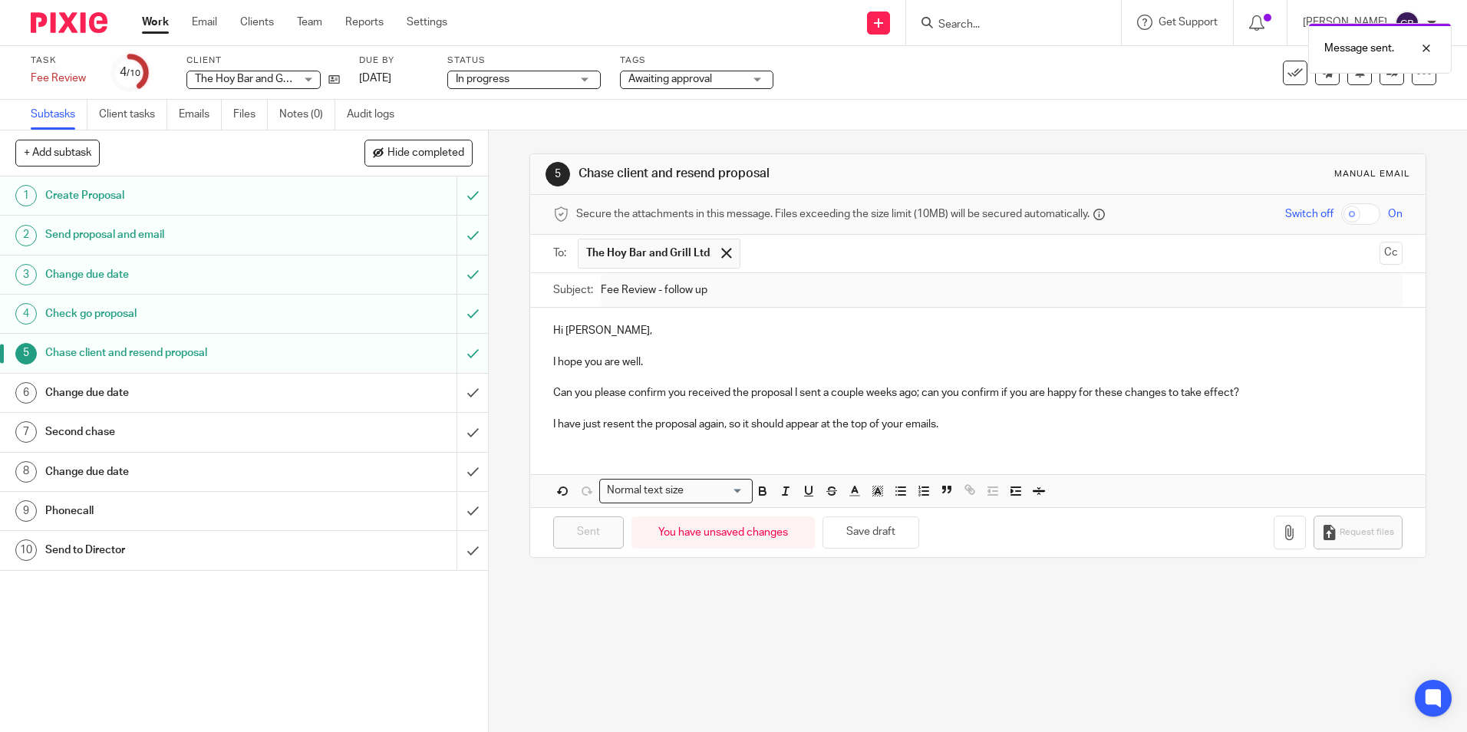
click at [400, 392] on div "Change due date" at bounding box center [243, 392] width 397 height 23
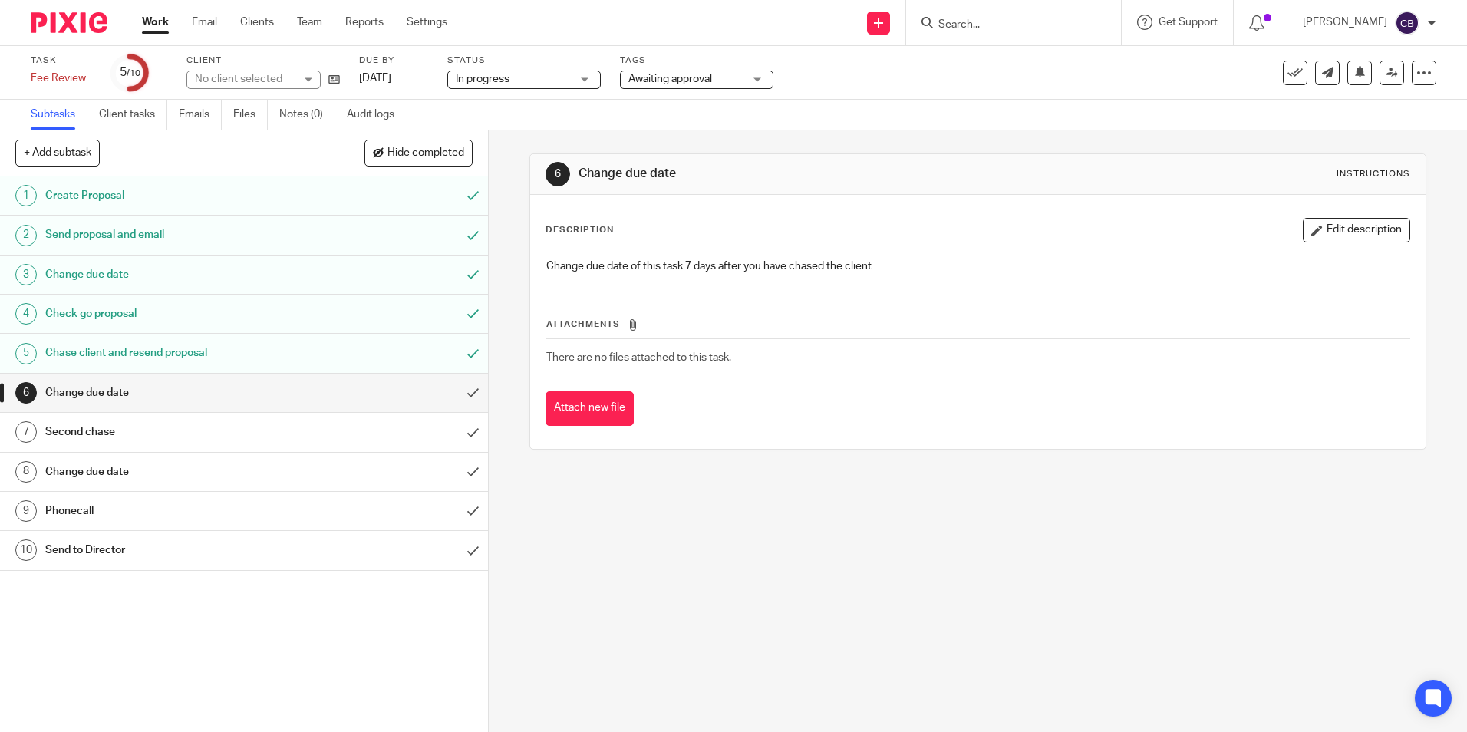
click at [696, 265] on p "Change due date of this task 7 days after you have chased the client" at bounding box center [977, 265] width 862 height 15
click at [428, 78] on link "22 Aug 2025" at bounding box center [393, 79] width 69 height 16
click at [457, 397] on input "submit" at bounding box center [244, 393] width 488 height 38
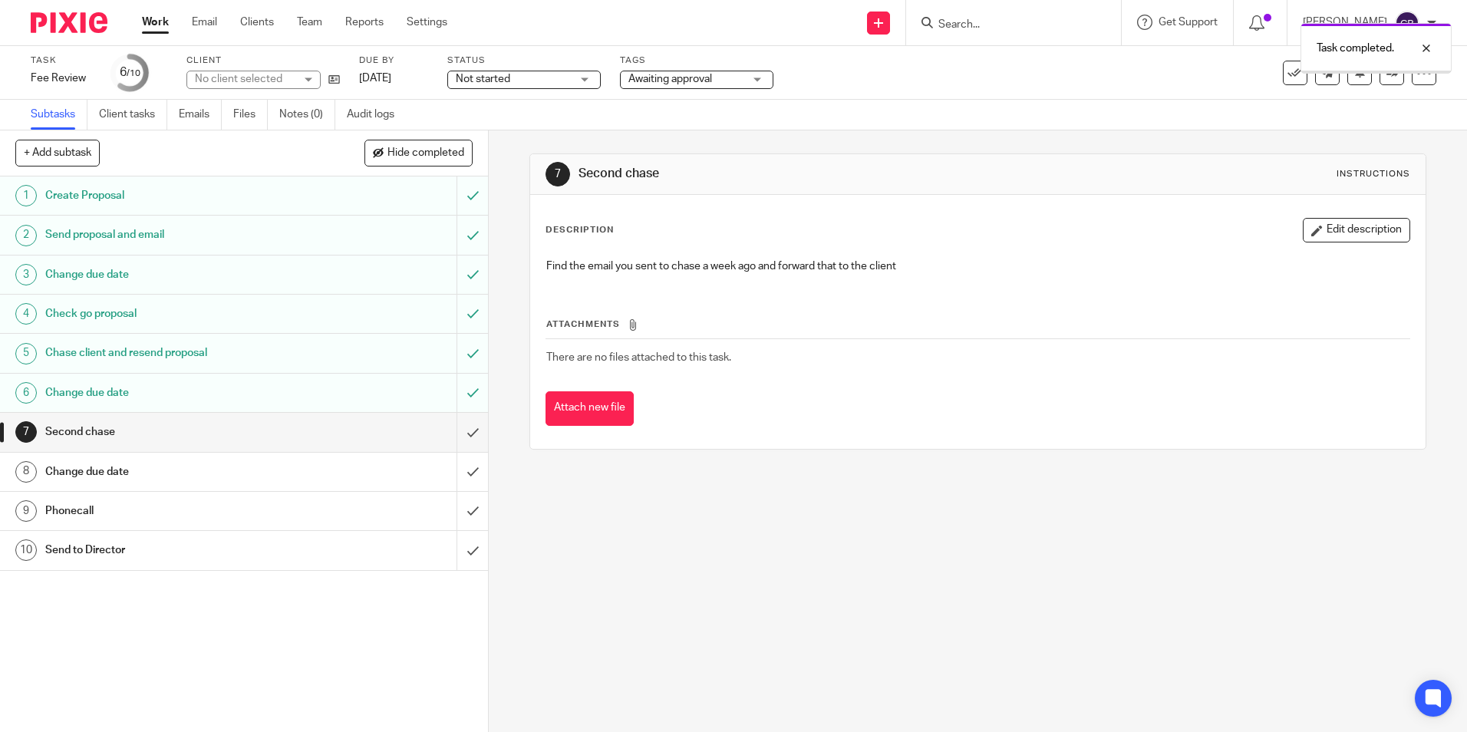
click at [960, 575] on div "7 Second chase Instructions Description Edit description Find the email you sen…" at bounding box center [978, 430] width 978 height 601
click at [926, 634] on div "7 Second chase Instructions Description Edit description Find the email you sen…" at bounding box center [978, 430] width 978 height 601
click at [158, 17] on link "Work" at bounding box center [155, 22] width 27 height 15
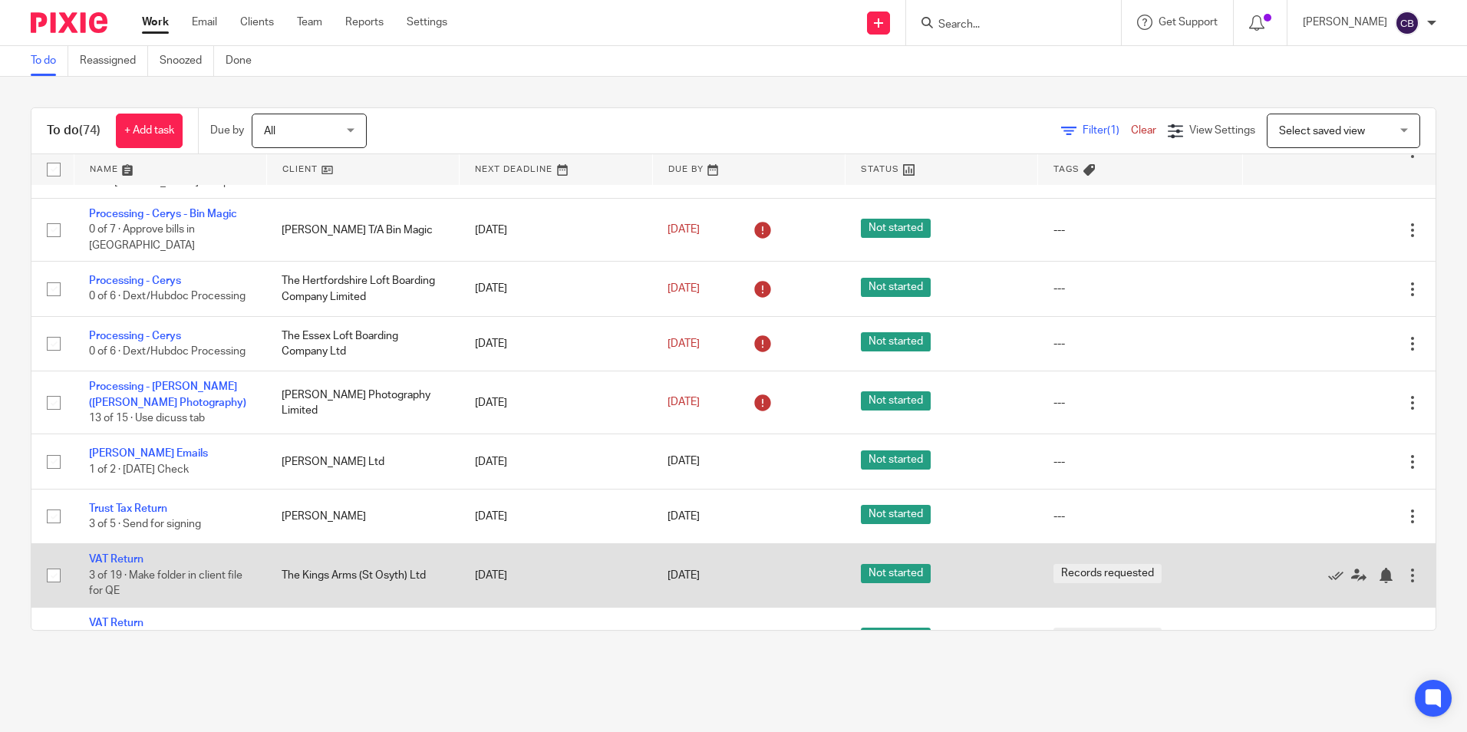
scroll to position [1381, 0]
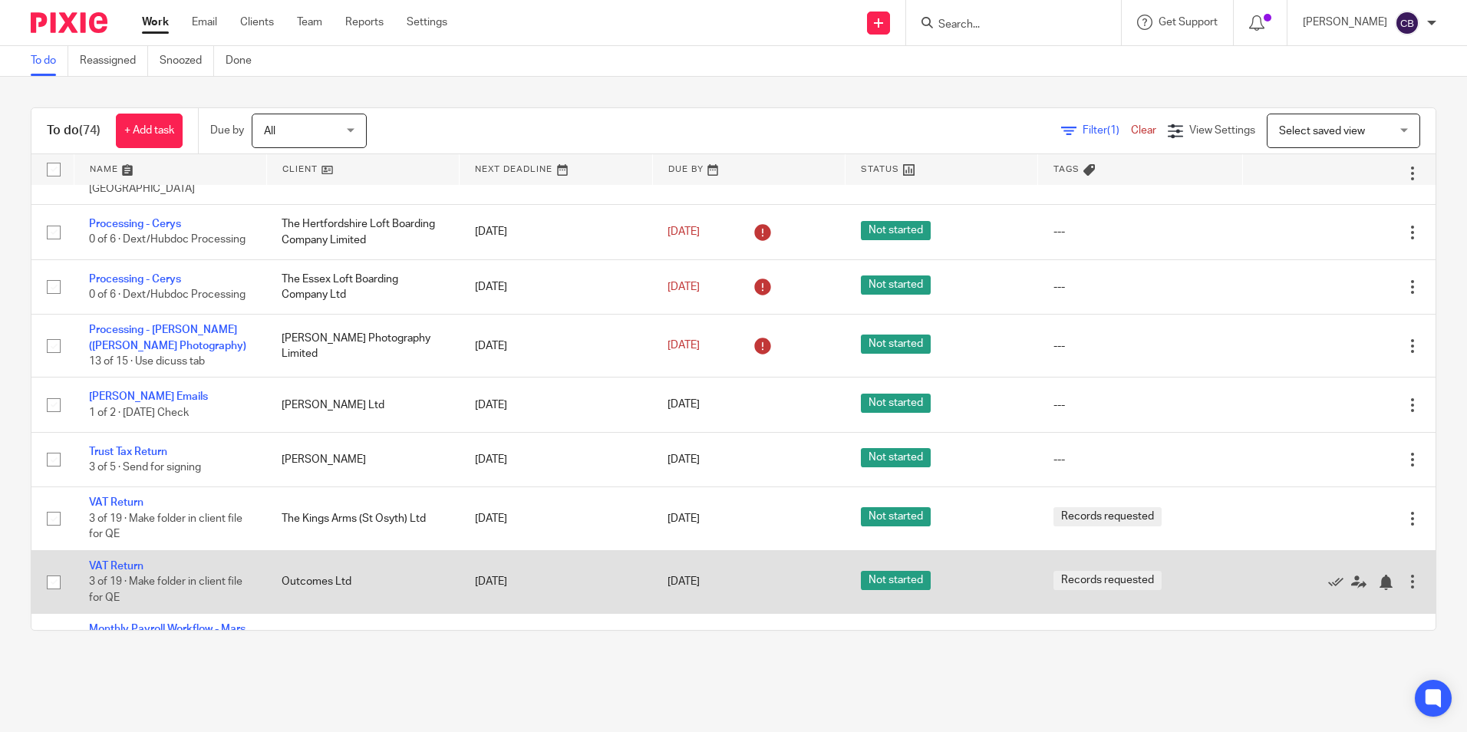
drag, startPoint x: 423, startPoint y: 638, endPoint x: 433, endPoint y: 543, distance: 95.6
click at [428, 588] on div "To do (74) + Add task Due by All All [DATE] [DATE] This week Next week This mon…" at bounding box center [733, 369] width 1467 height 584
